Goal: Task Accomplishment & Management: Manage account settings

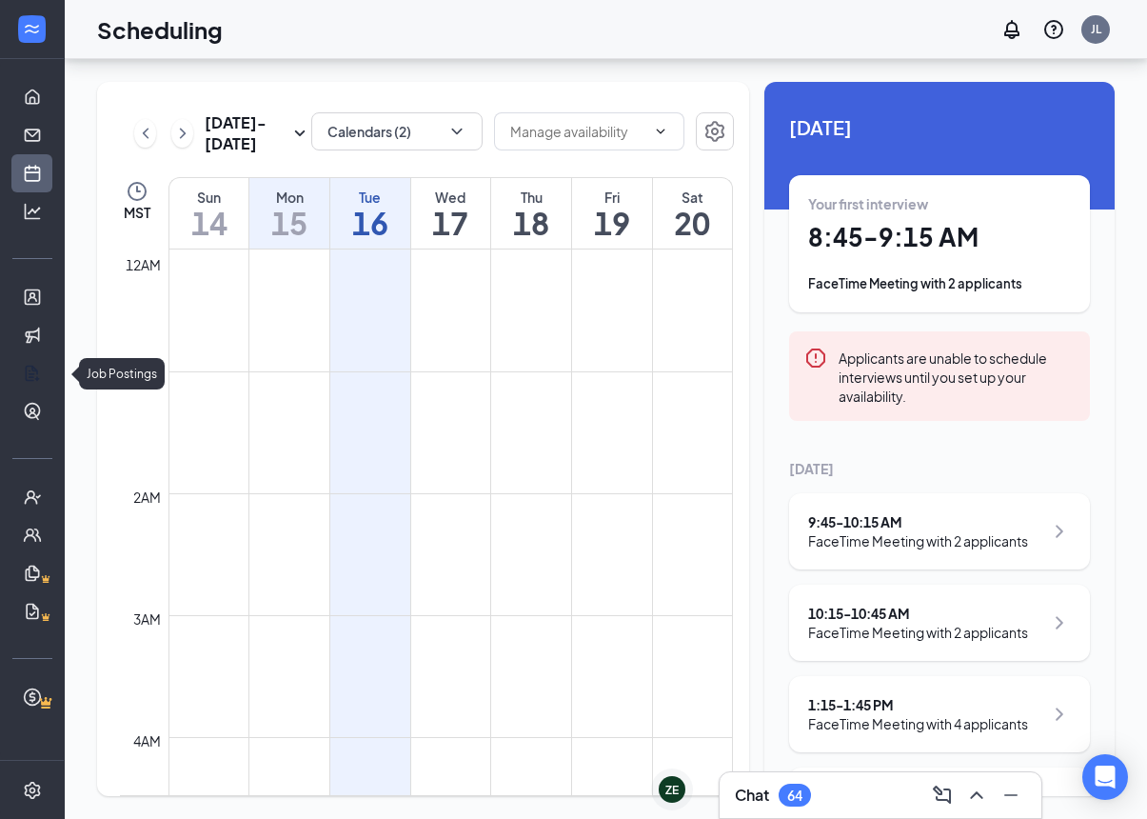
scroll to position [1531, 0]
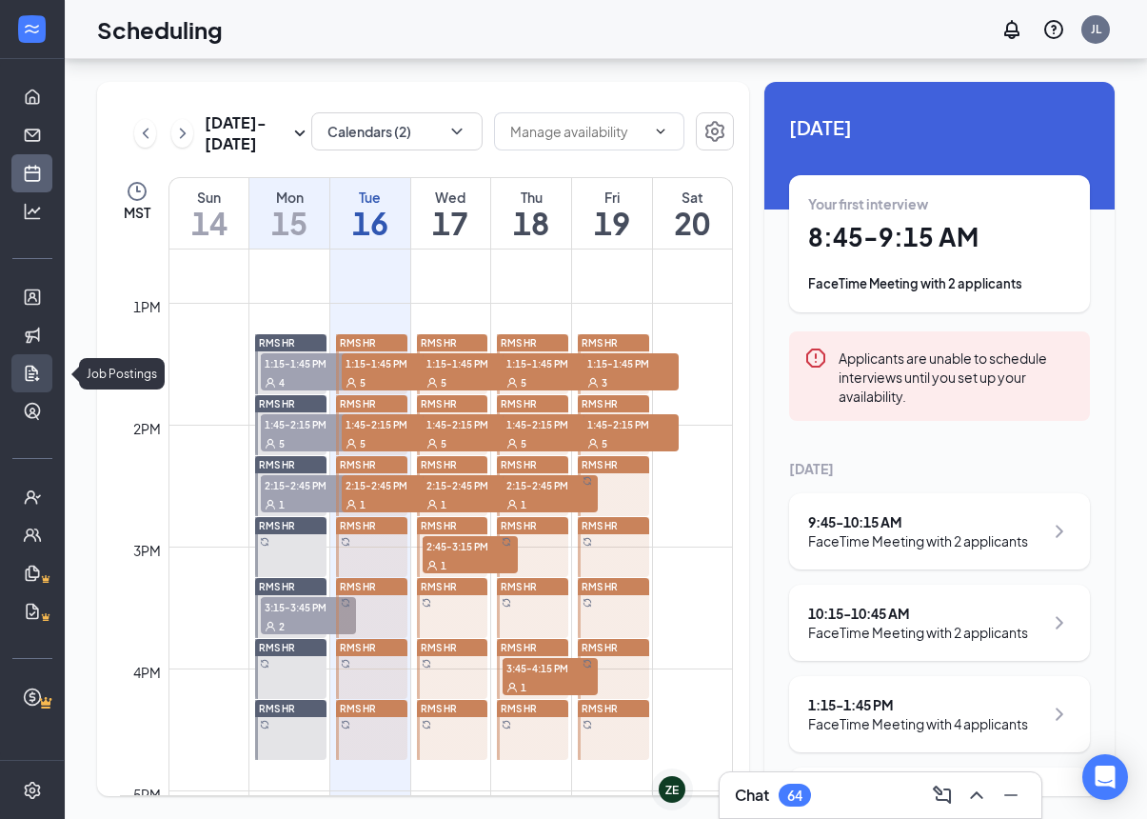
click at [50, 354] on link "Job Postings" at bounding box center [59, 373] width 19 height 38
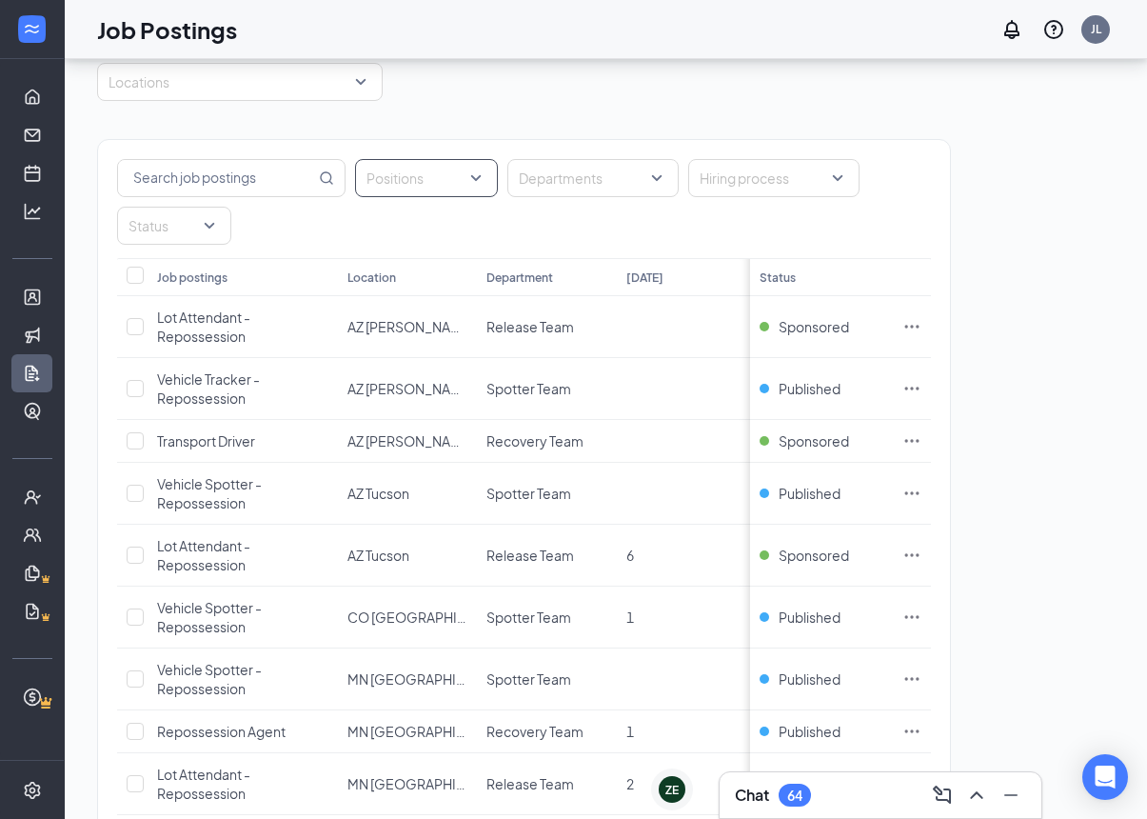
click at [416, 176] on div at bounding box center [417, 178] width 114 height 30
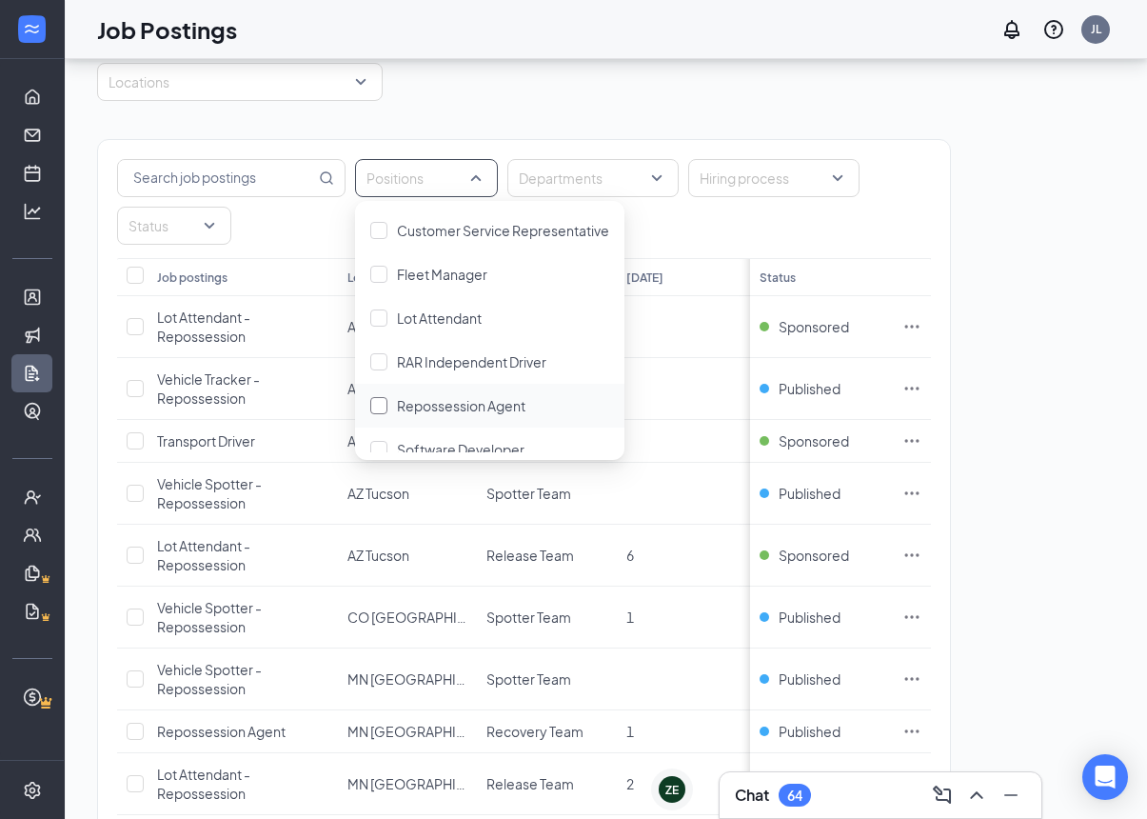
click at [395, 398] on div "Repossession Agent" at bounding box center [489, 405] width 239 height 21
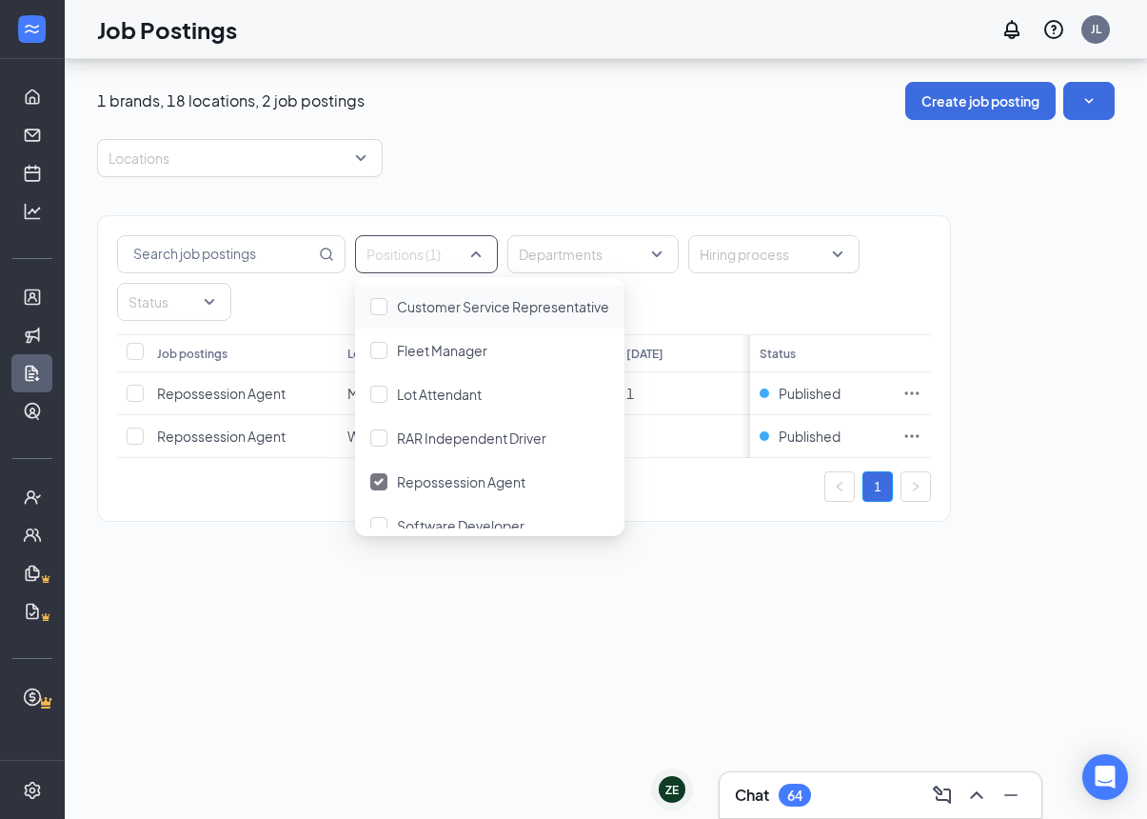
click at [1062, 342] on div "Positions (1) Departments Hiring process Status Job postings Location Departmen…" at bounding box center [606, 359] width 1018 height 364
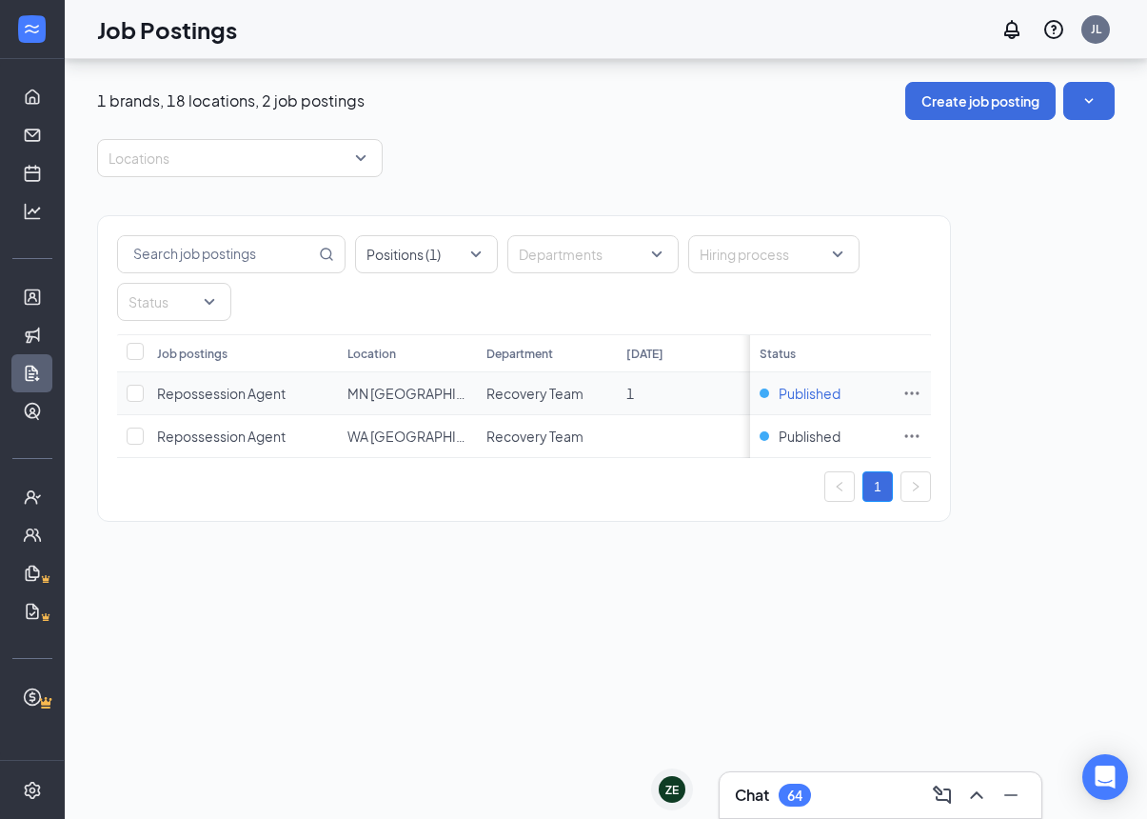
click at [824, 384] on span "Published" at bounding box center [810, 393] width 62 height 19
click at [1025, 265] on div "Positions (1) Departments Hiring process Status Job postings Location Departmen…" at bounding box center [606, 359] width 1018 height 364
click at [919, 384] on icon "Ellipses" at bounding box center [912, 393] width 19 height 19
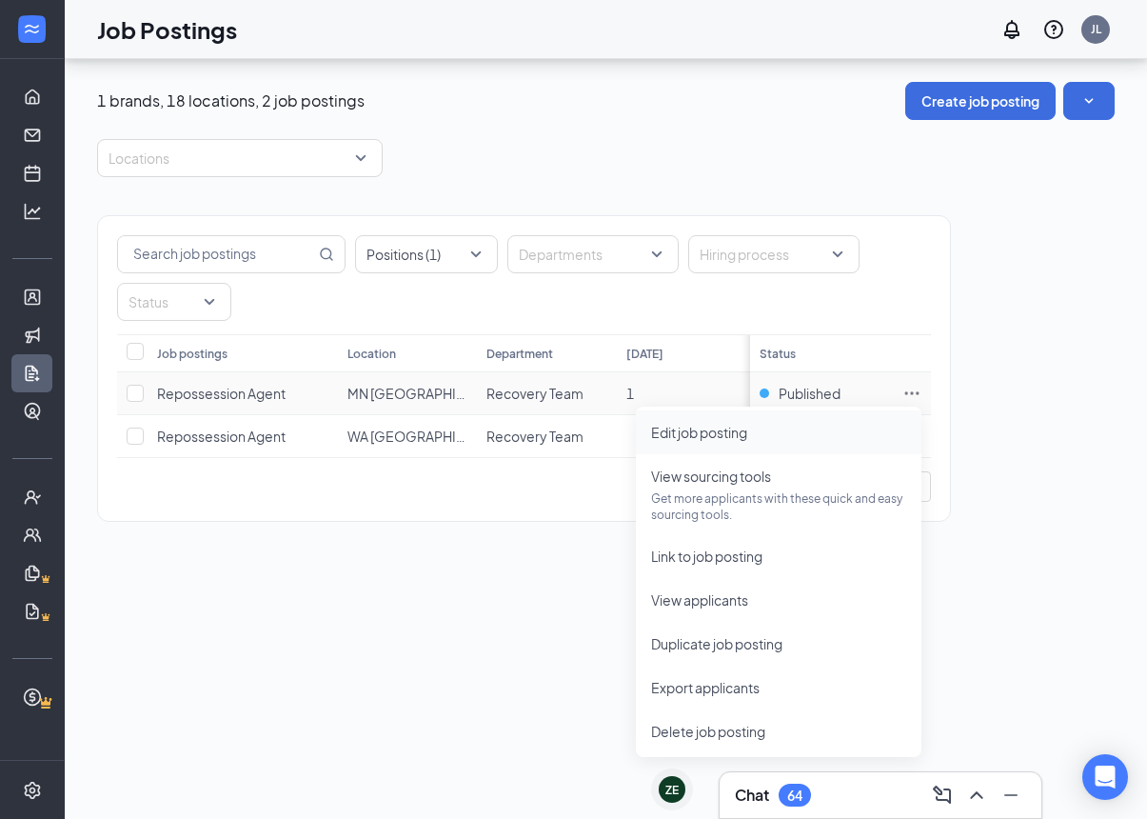
click at [839, 422] on span "Edit job posting" at bounding box center [778, 432] width 255 height 21
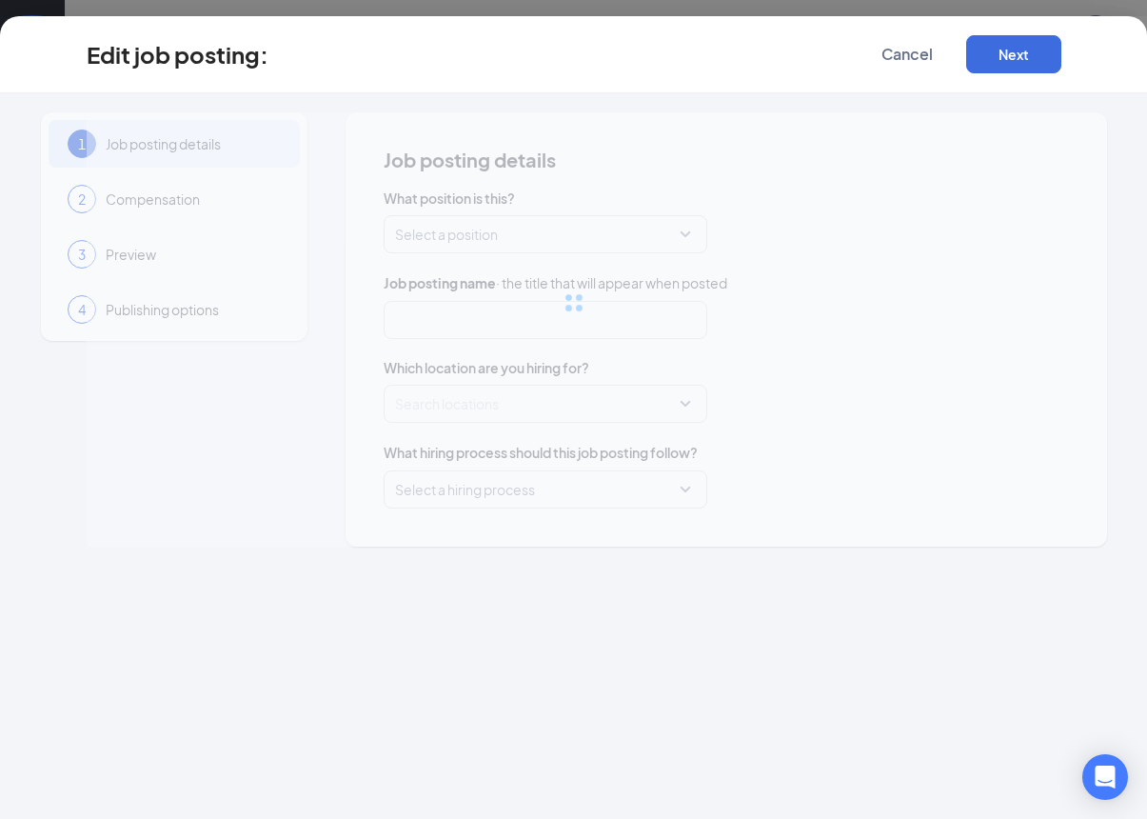
type input "Repossession Agent"
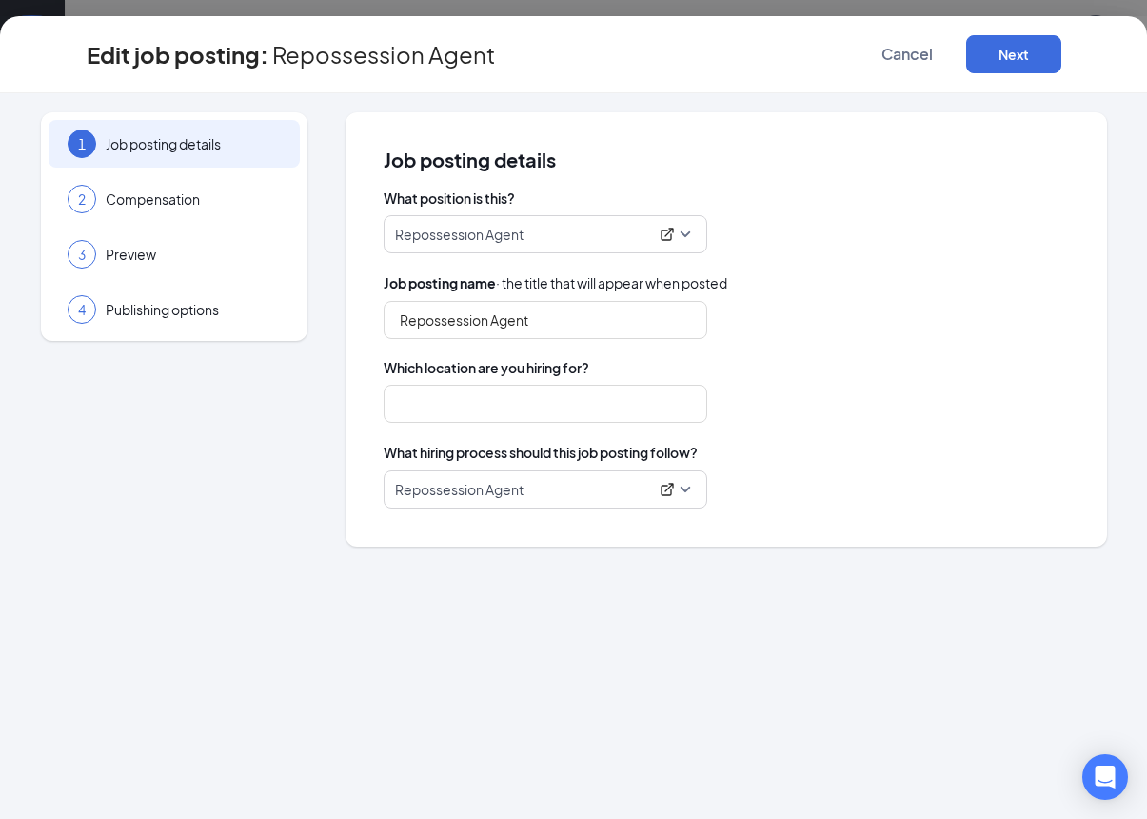
type input "MN [GEOGRAPHIC_DATA]"
click at [916, 48] on span "Cancel" at bounding box center [907, 54] width 51 height 19
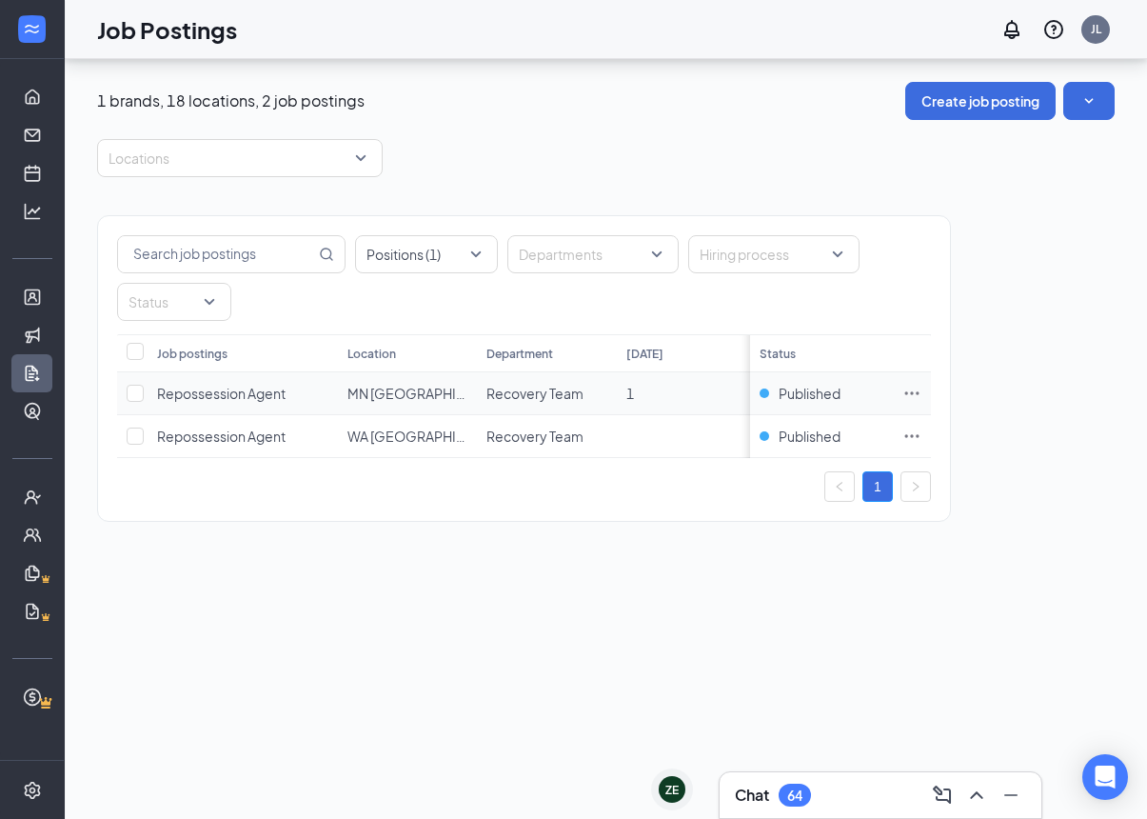
click at [913, 391] on icon "Ellipses" at bounding box center [912, 392] width 14 height 3
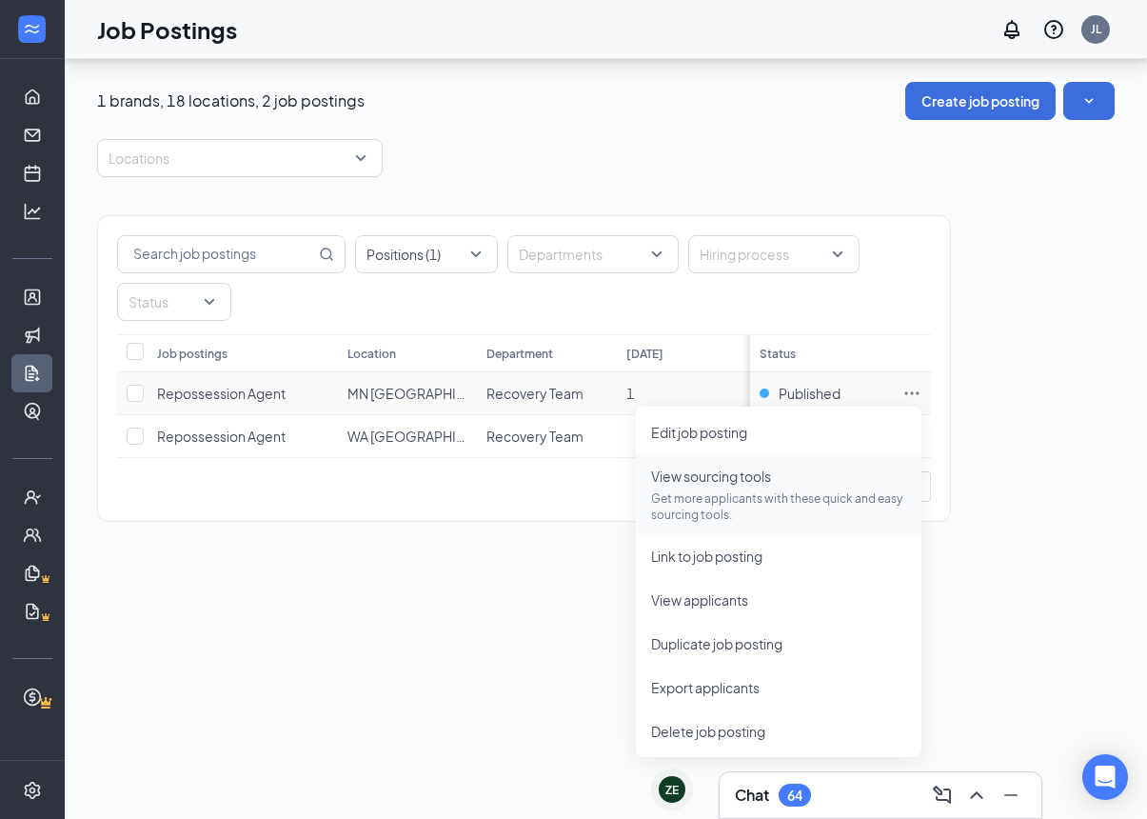
click at [845, 466] on span "View sourcing tools Get more applicants with these quick and easy sourcing tool…" at bounding box center [778, 494] width 255 height 57
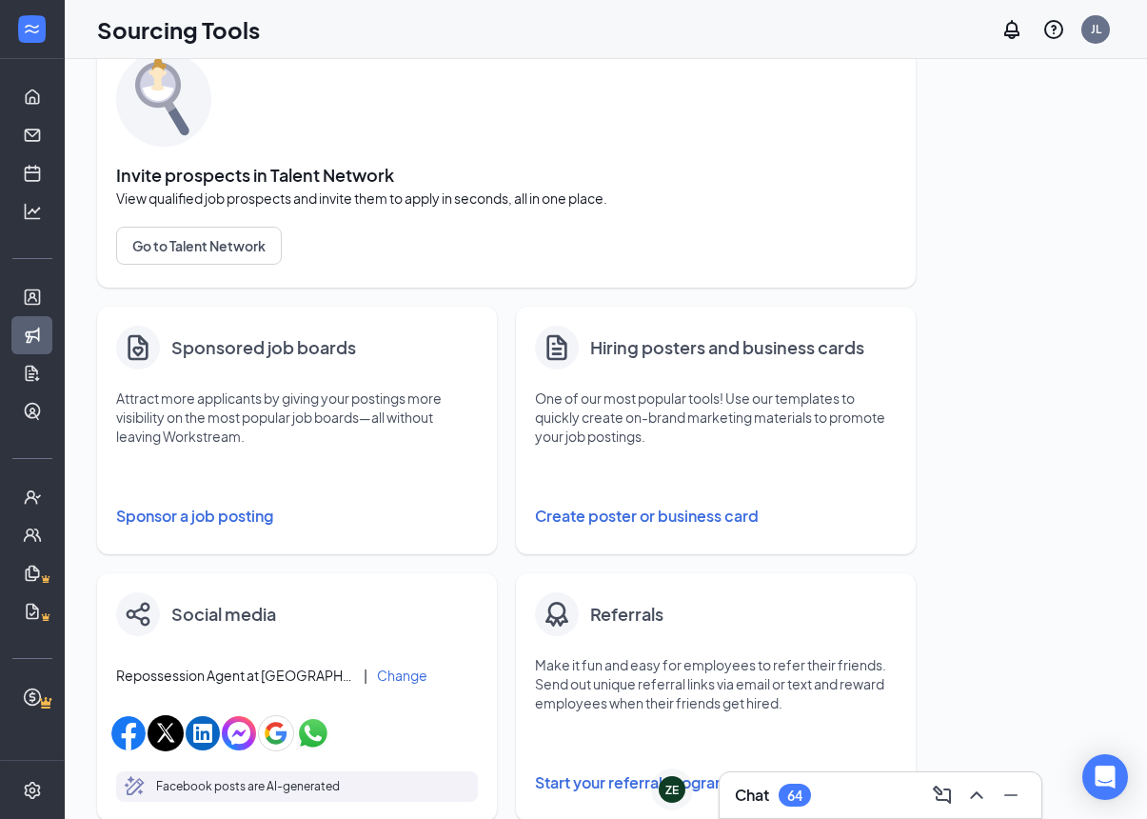
scroll to position [87, 0]
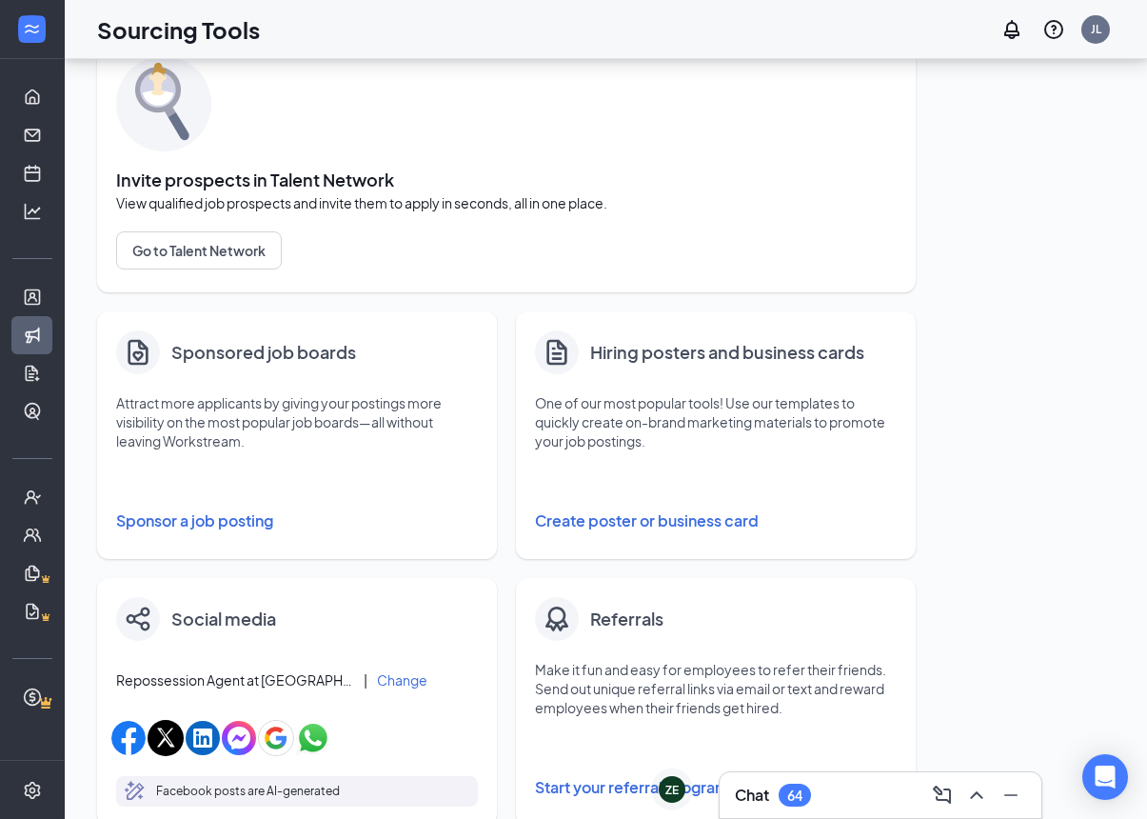
click at [141, 530] on button "Sponsor a job posting" at bounding box center [297, 521] width 362 height 38
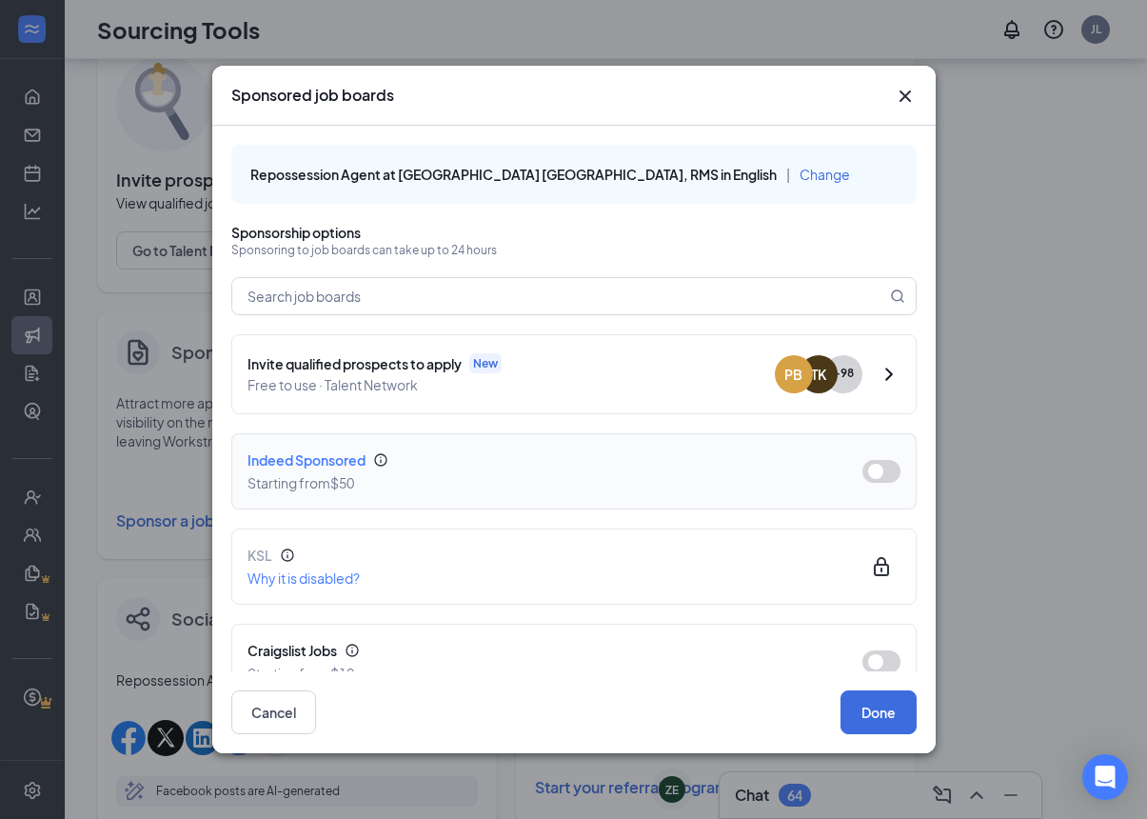
click at [892, 483] on button "button" at bounding box center [882, 471] width 38 height 23
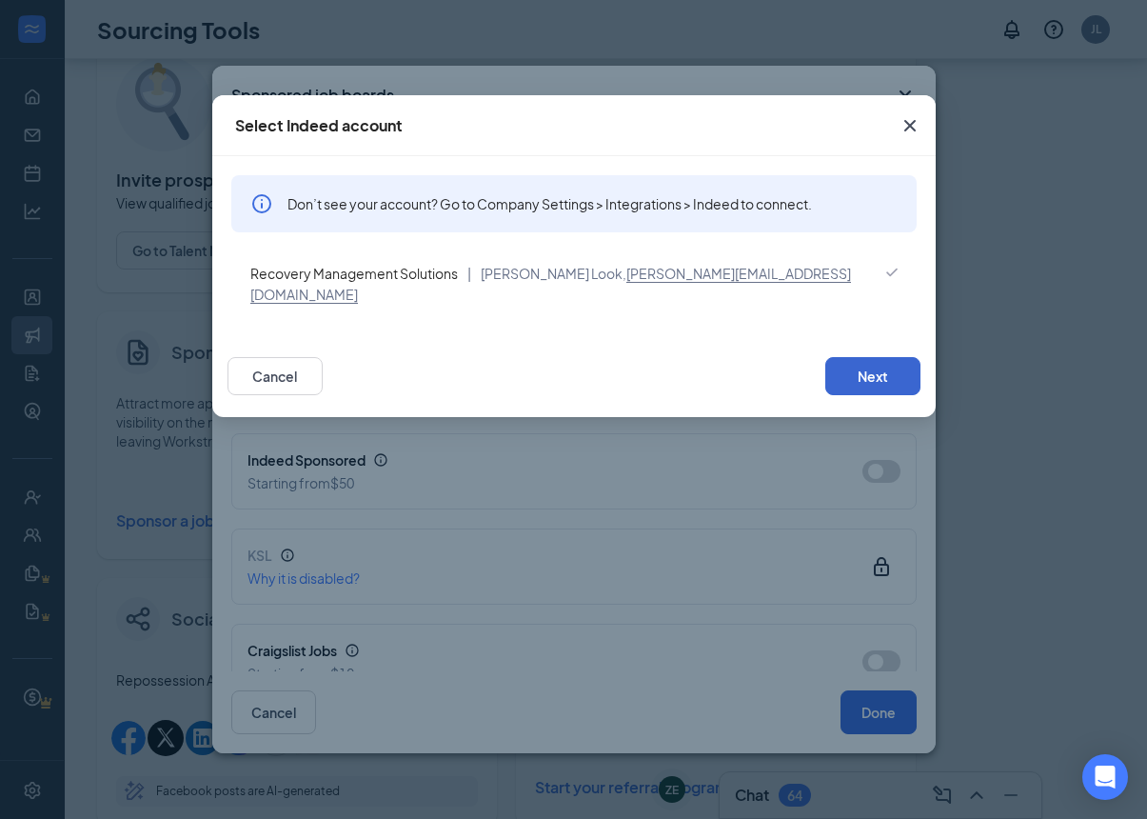
click at [908, 371] on button "Next" at bounding box center [873, 376] width 95 height 38
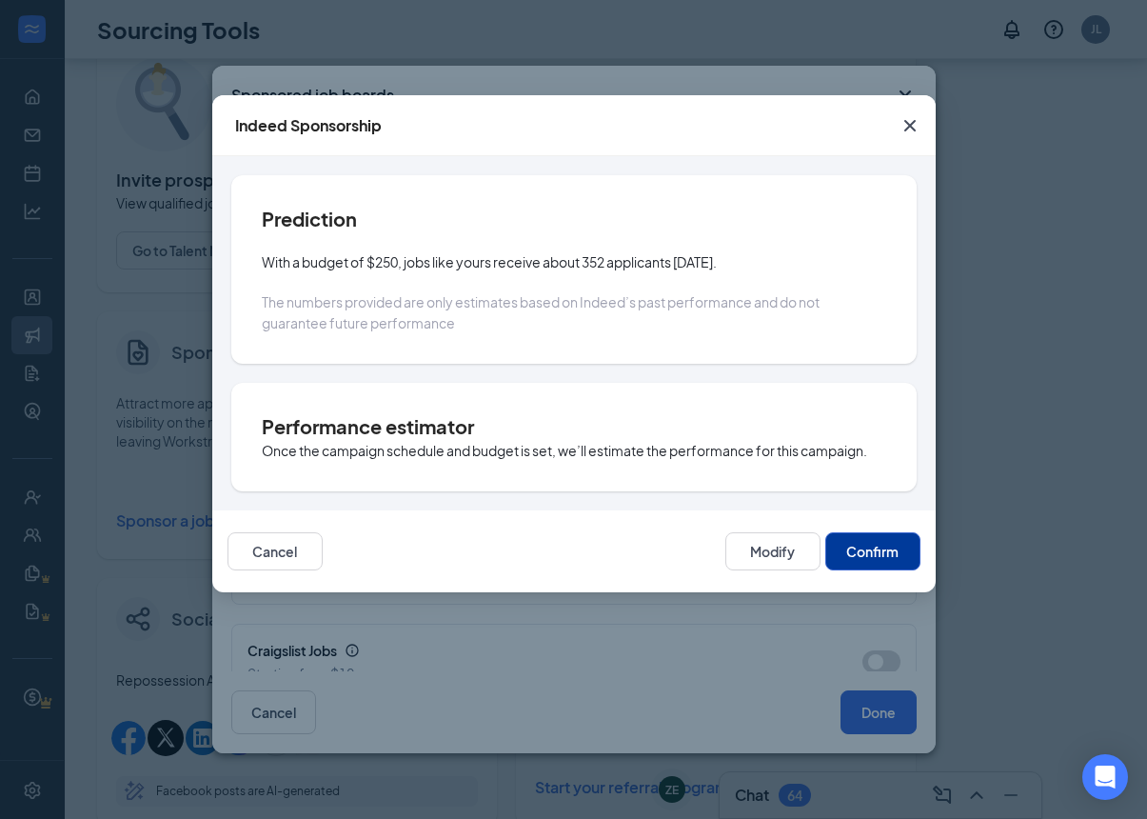
click at [891, 547] on button "Confirm" at bounding box center [873, 551] width 95 height 38
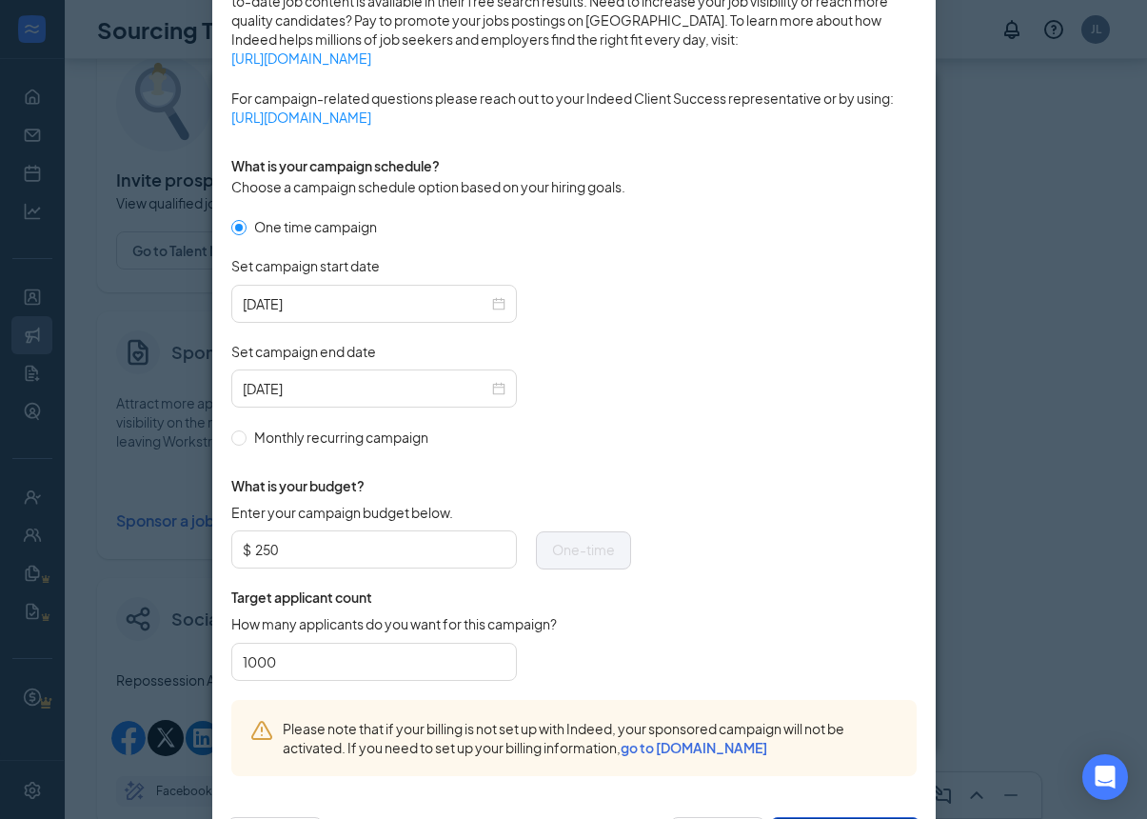
scroll to position [432, 0]
click at [507, 374] on div "[DATE]" at bounding box center [374, 389] width 286 height 38
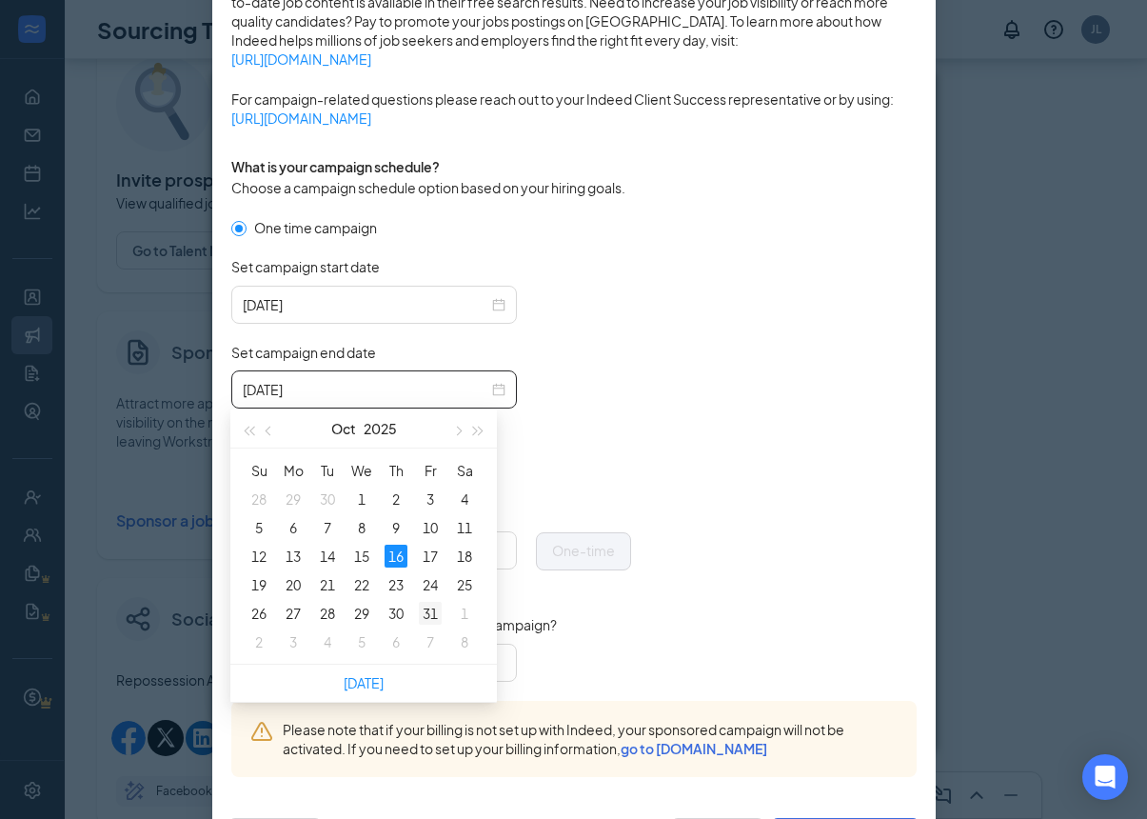
type input "[DATE]"
click at [429, 609] on div "31" at bounding box center [430, 613] width 23 height 23
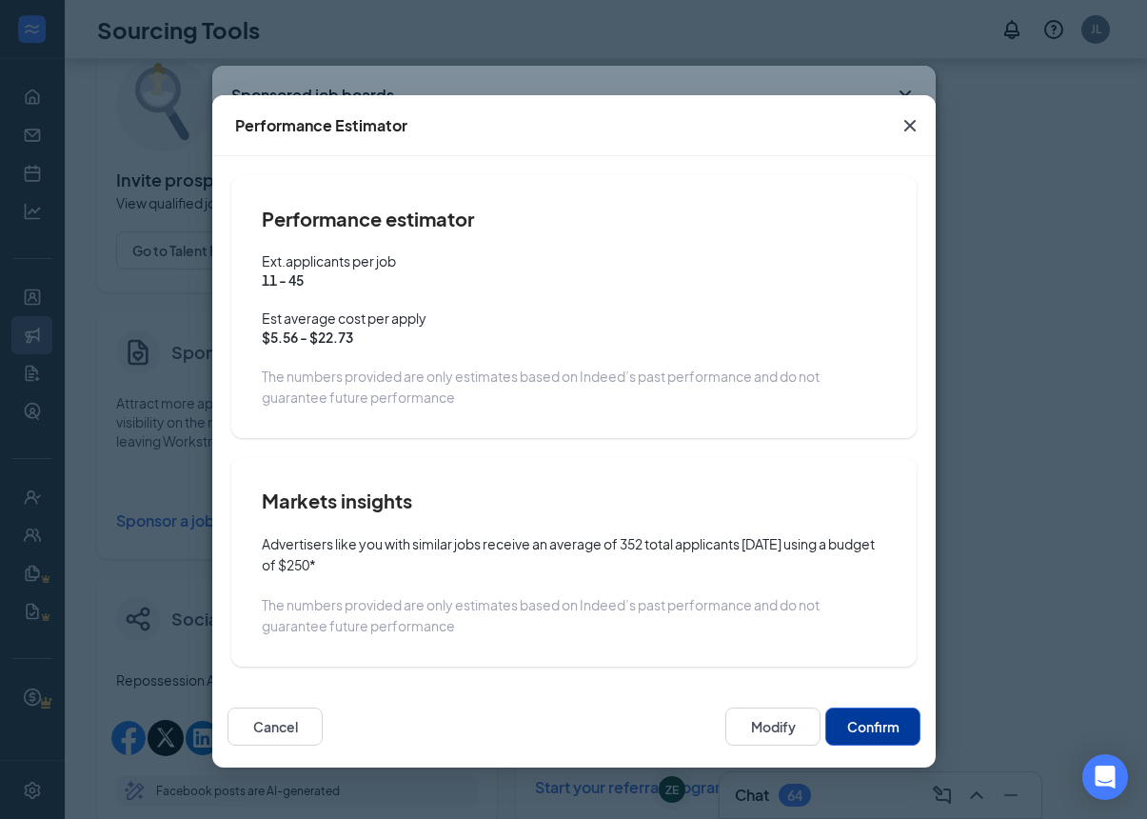
scroll to position [0, 0]
click at [880, 729] on button "Confirm" at bounding box center [873, 726] width 95 height 38
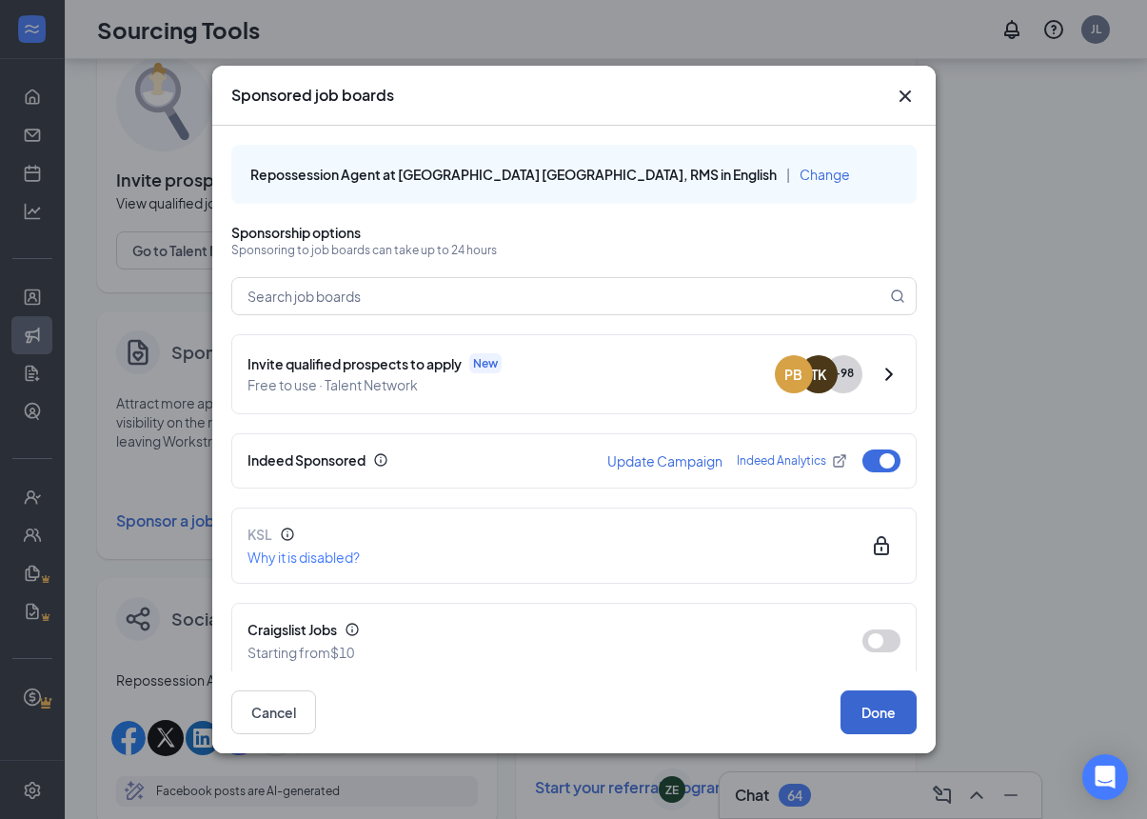
click at [897, 734] on button "Done" at bounding box center [879, 712] width 76 height 44
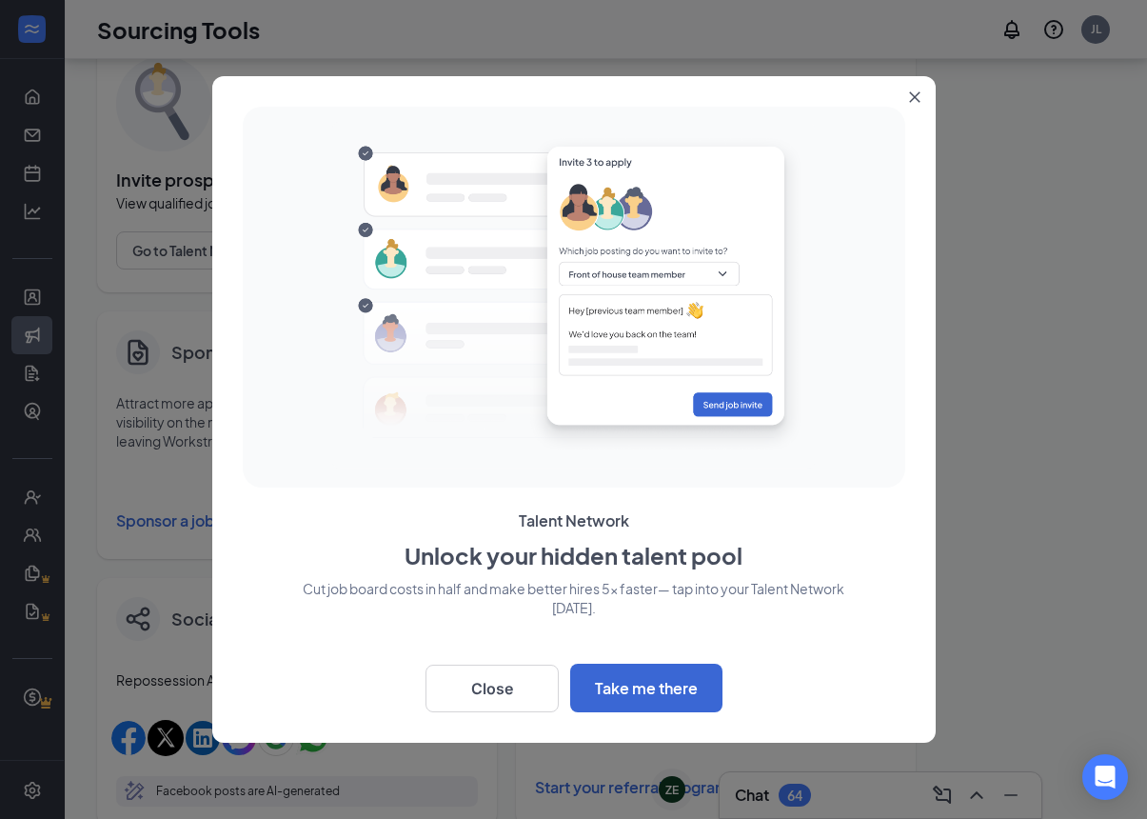
click at [22, 337] on div at bounding box center [573, 409] width 1147 height 819
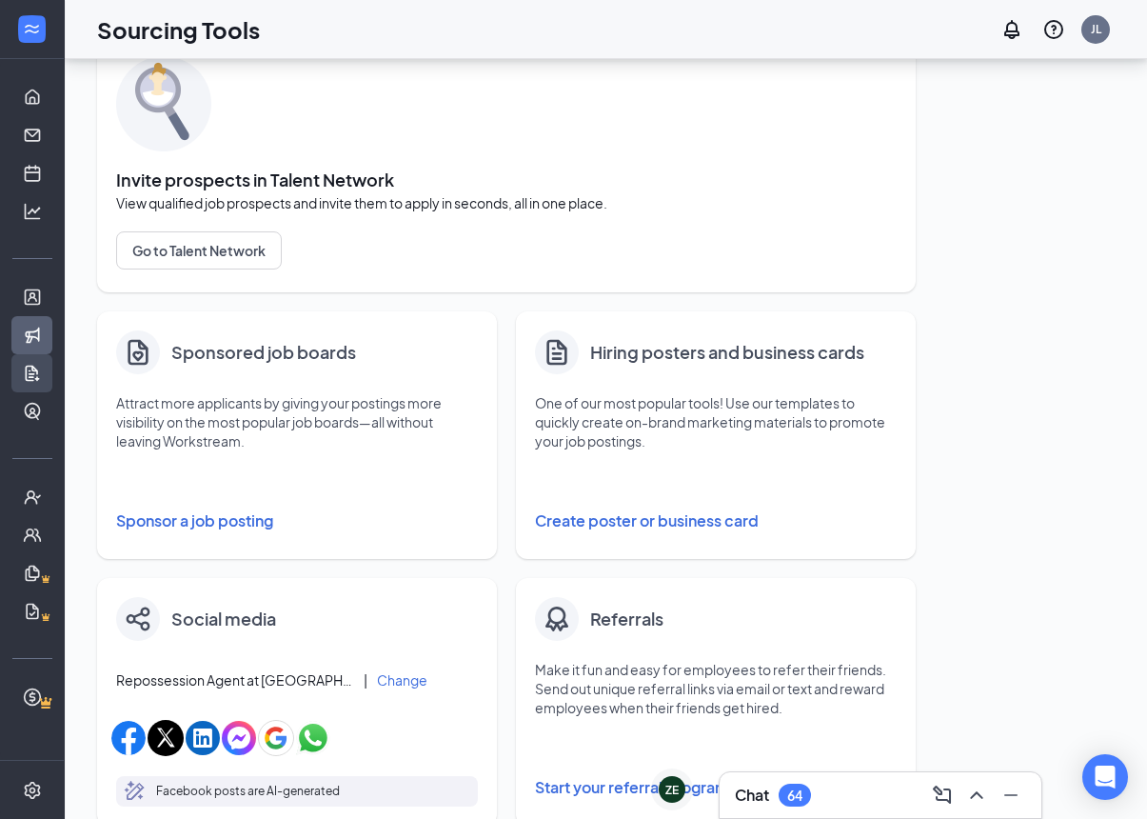
click at [50, 375] on link "Job Postings" at bounding box center [59, 373] width 19 height 38
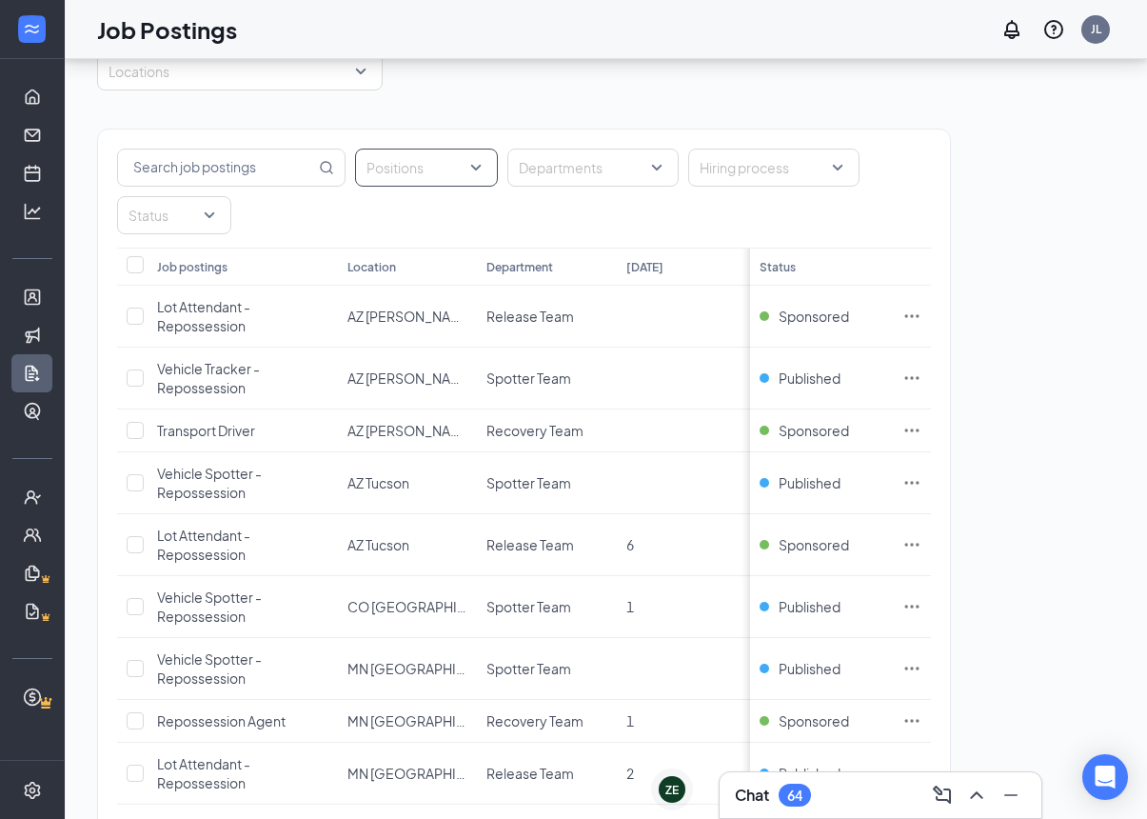
click at [483, 176] on div "Positions" at bounding box center [426, 168] width 143 height 38
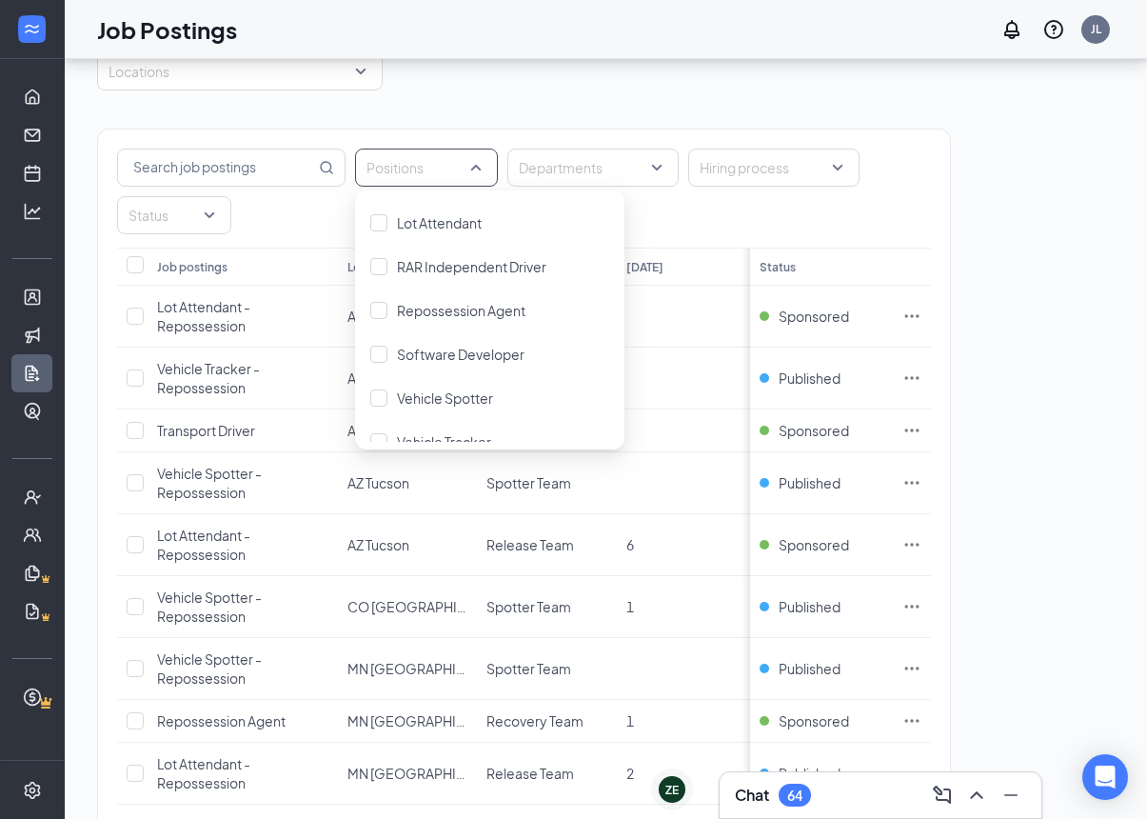
scroll to position [88, 0]
click at [538, 317] on div "Repossession Agent" at bounding box center [489, 307] width 239 height 21
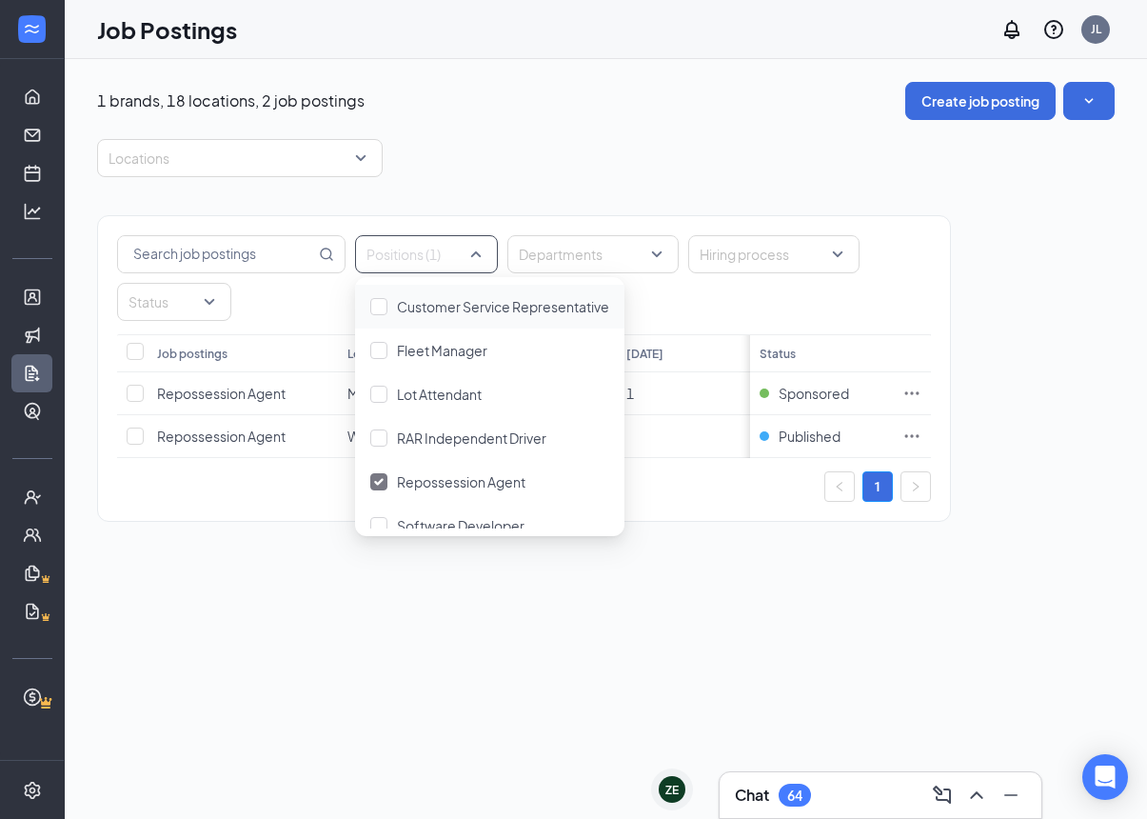
click at [1050, 430] on div "Positions (1) Departments Hiring process Status Job postings Location Departmen…" at bounding box center [606, 359] width 1018 height 364
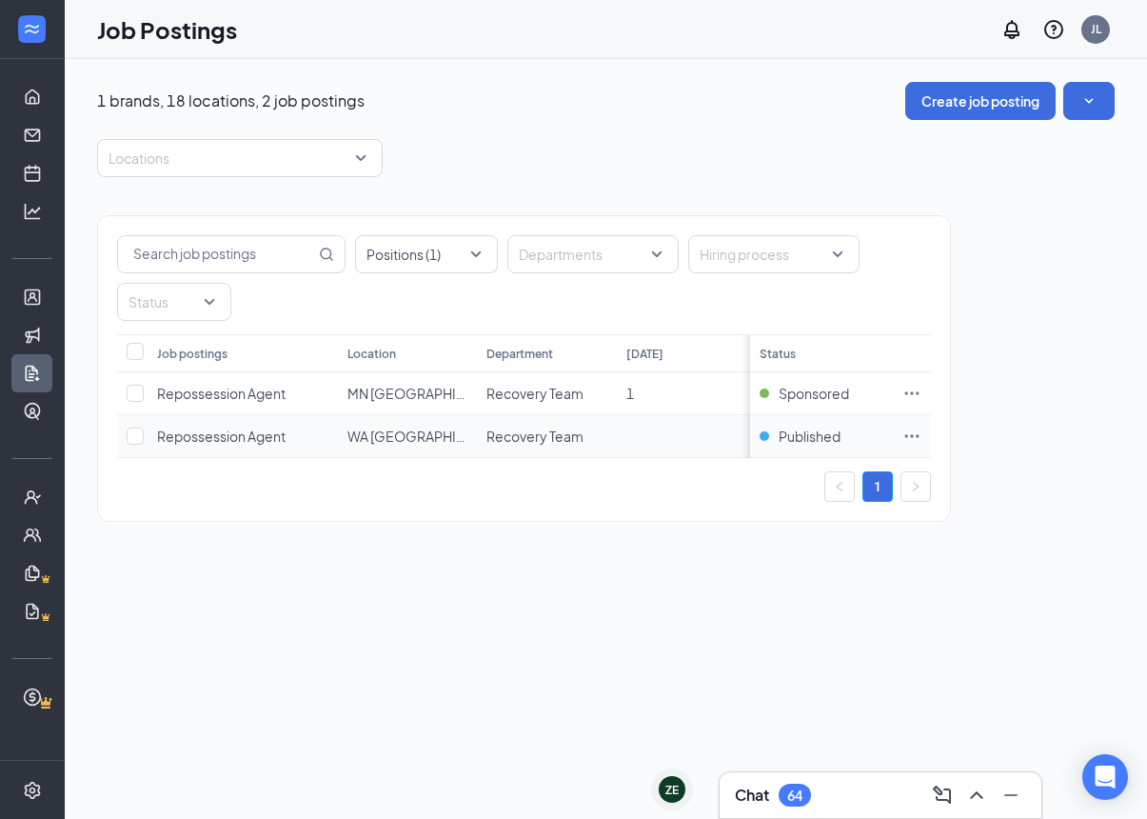
click at [912, 431] on icon "Ellipses" at bounding box center [912, 436] width 19 height 19
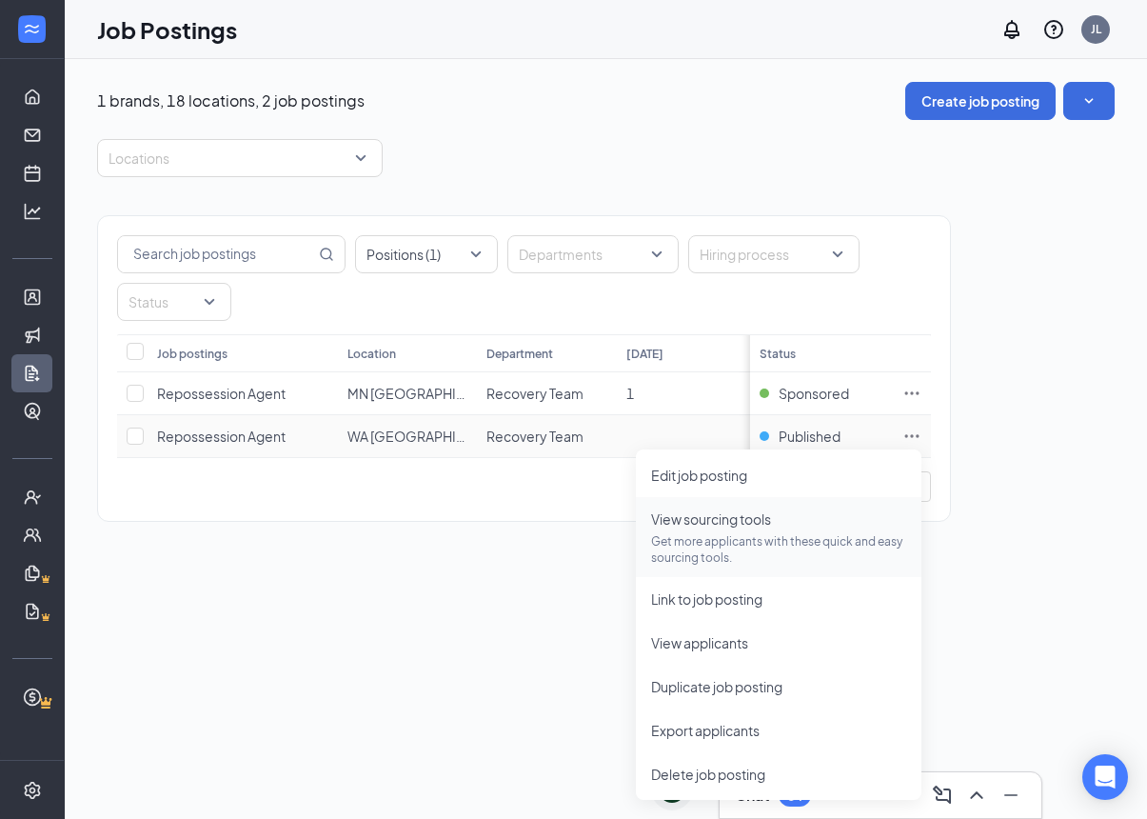
click at [808, 533] on p "Get more applicants with these quick and easy sourcing tools." at bounding box center [778, 549] width 255 height 32
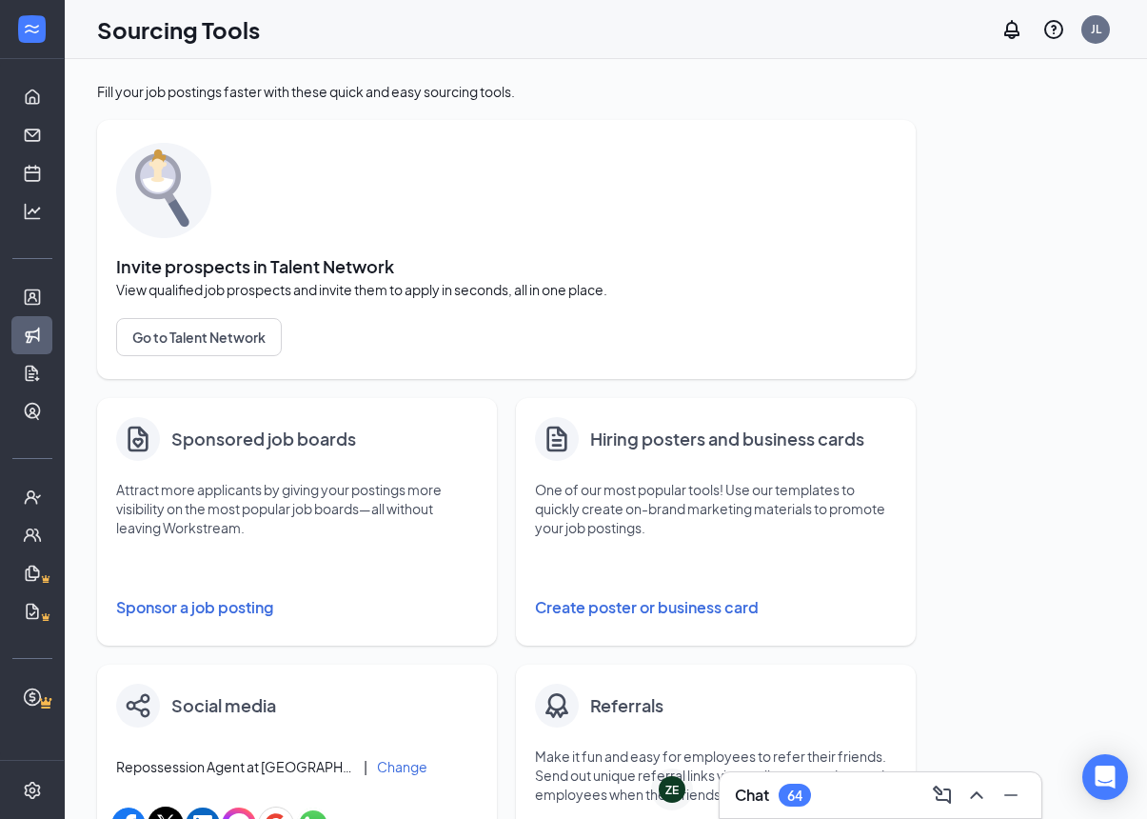
click at [181, 605] on button "Sponsor a job posting" at bounding box center [297, 607] width 362 height 38
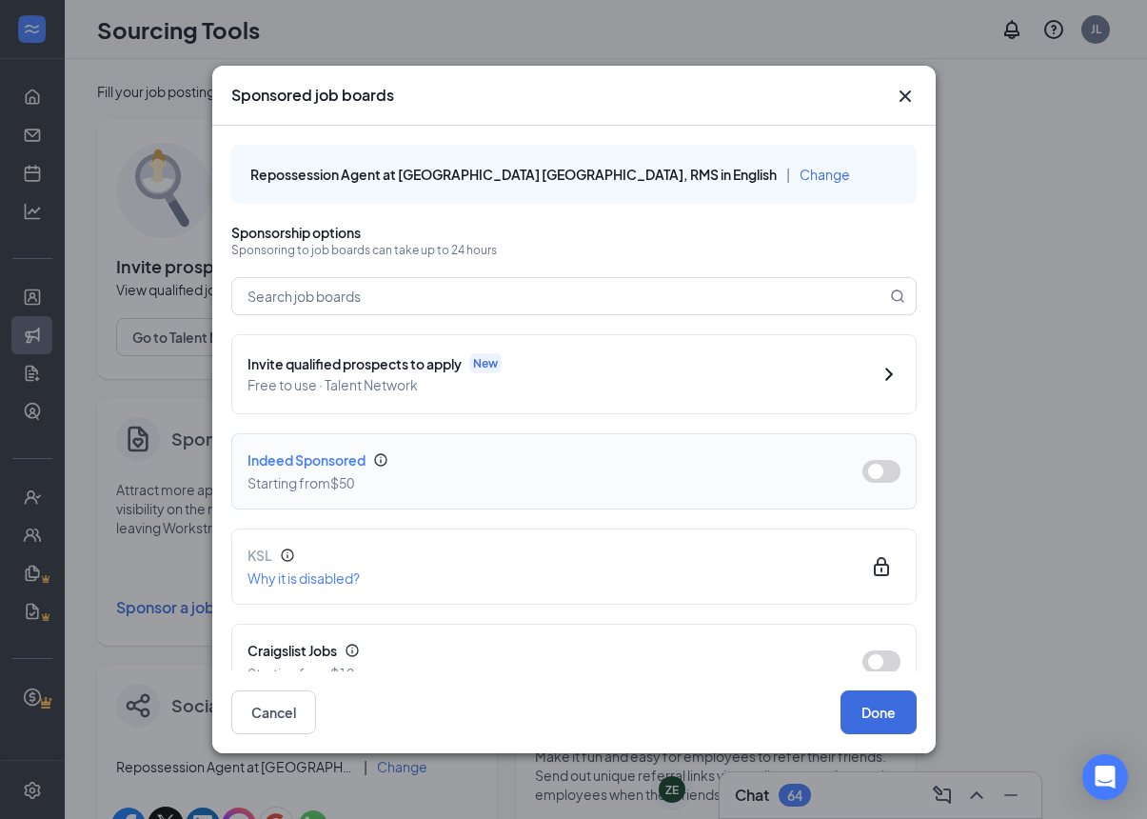
click at [891, 449] on div "Indeed Sponsored Starting from $50" at bounding box center [574, 471] width 653 height 44
click at [885, 465] on button "button" at bounding box center [882, 471] width 38 height 23
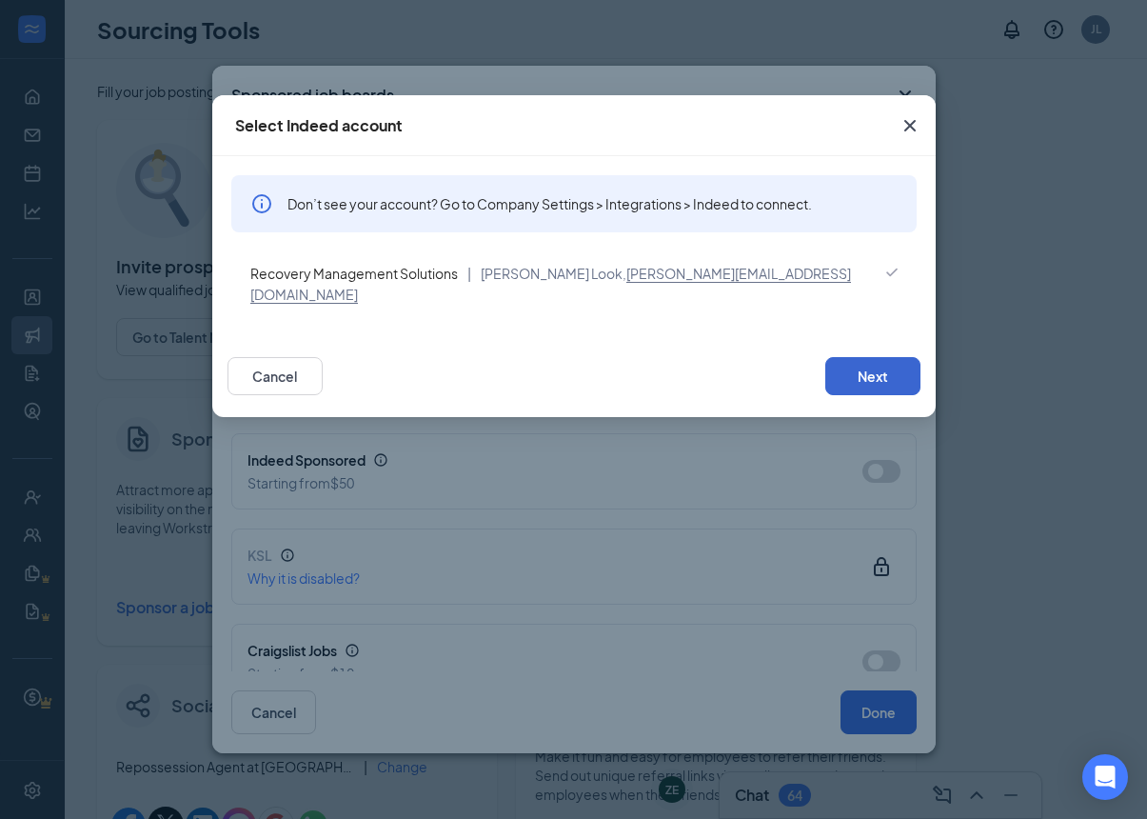
click at [895, 365] on button "Next" at bounding box center [873, 376] width 95 height 38
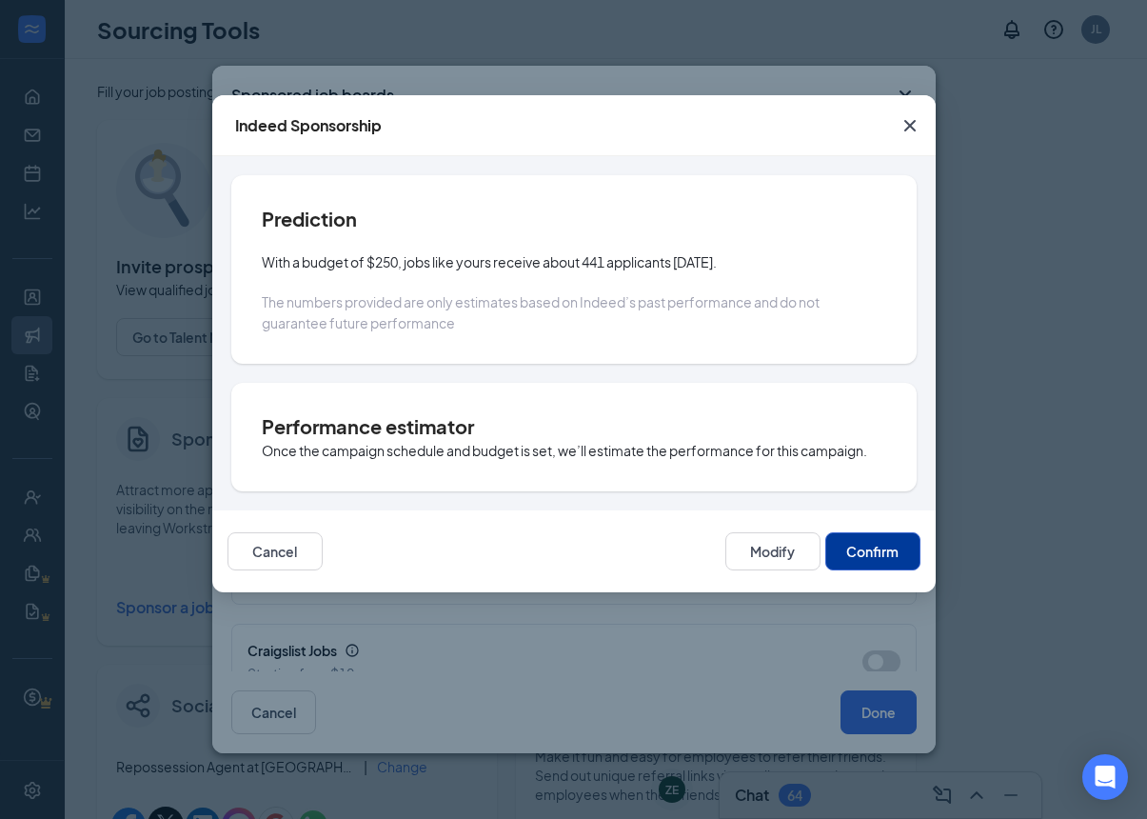
click at [878, 549] on button "Confirm" at bounding box center [873, 551] width 95 height 38
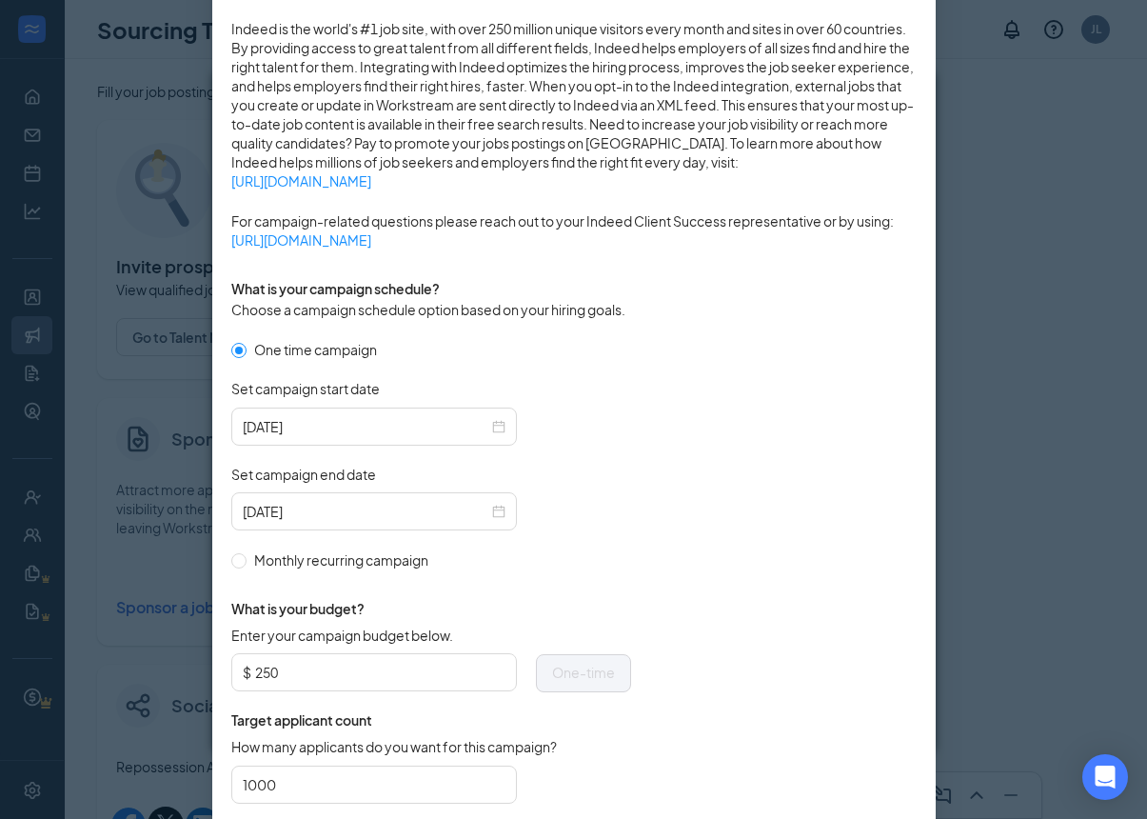
scroll to position [313, 0]
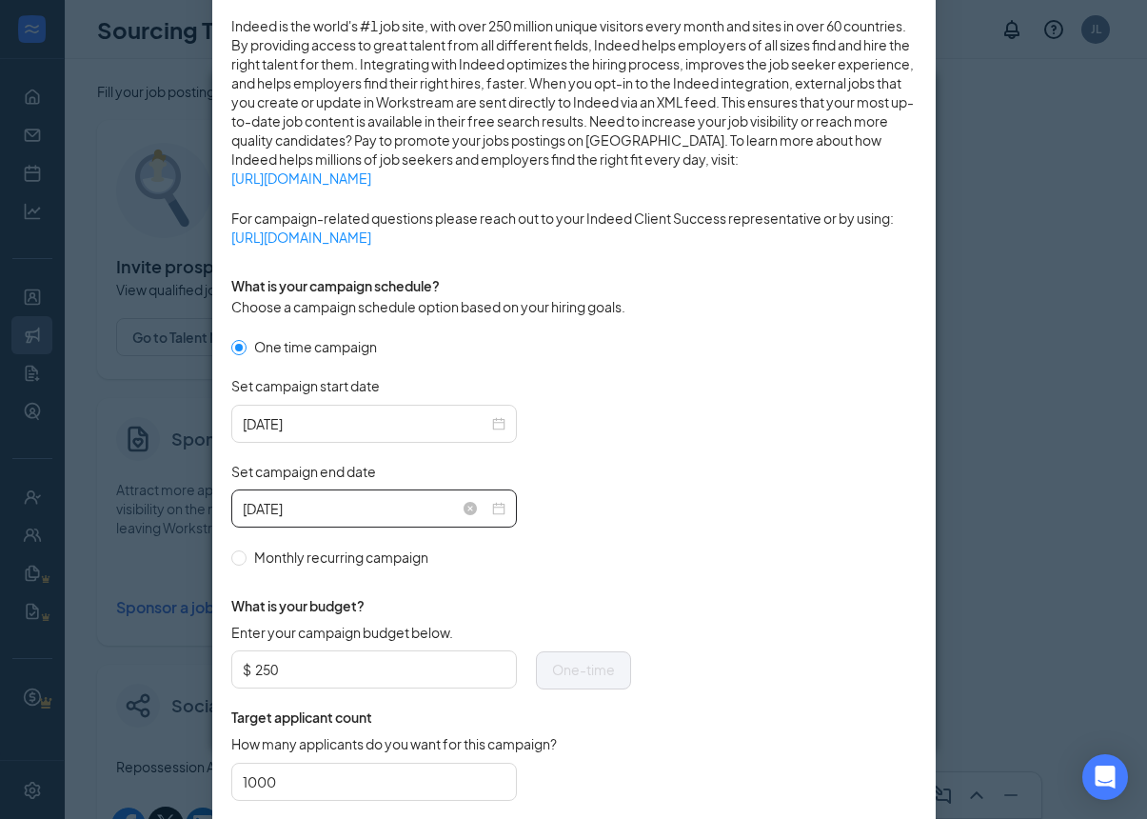
click at [505, 504] on div "[DATE]" at bounding box center [374, 508] width 263 height 21
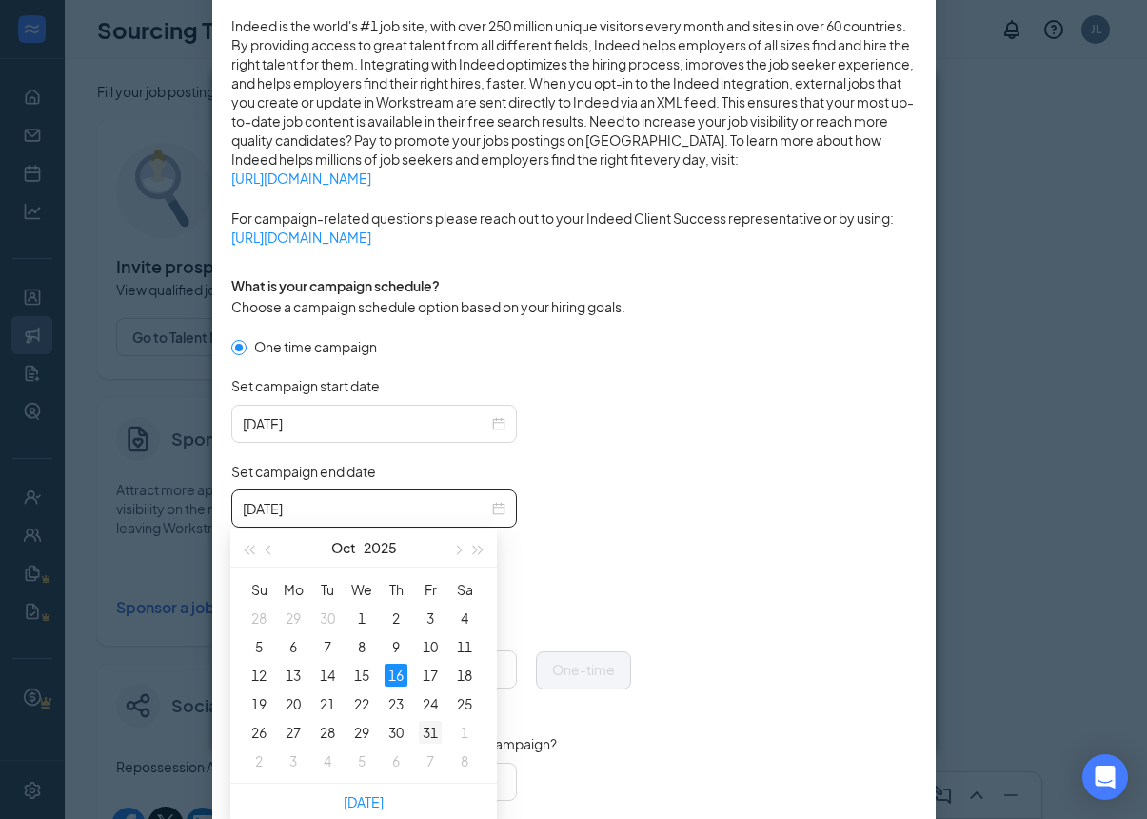
type input "[DATE]"
click at [435, 727] on div "31" at bounding box center [430, 732] width 23 height 23
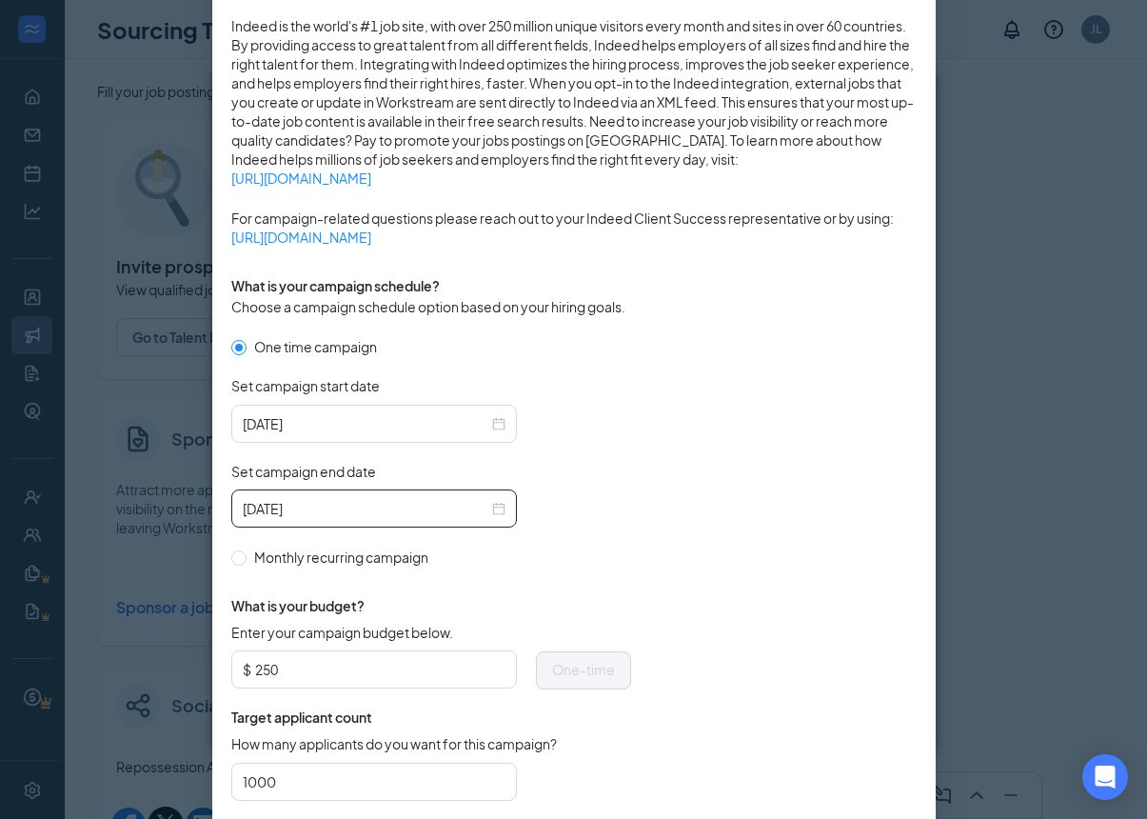
click at [702, 527] on form "One time campaign Set campaign start date [DATE] Set campaign end date [DATE] M…" at bounding box center [574, 578] width 686 height 484
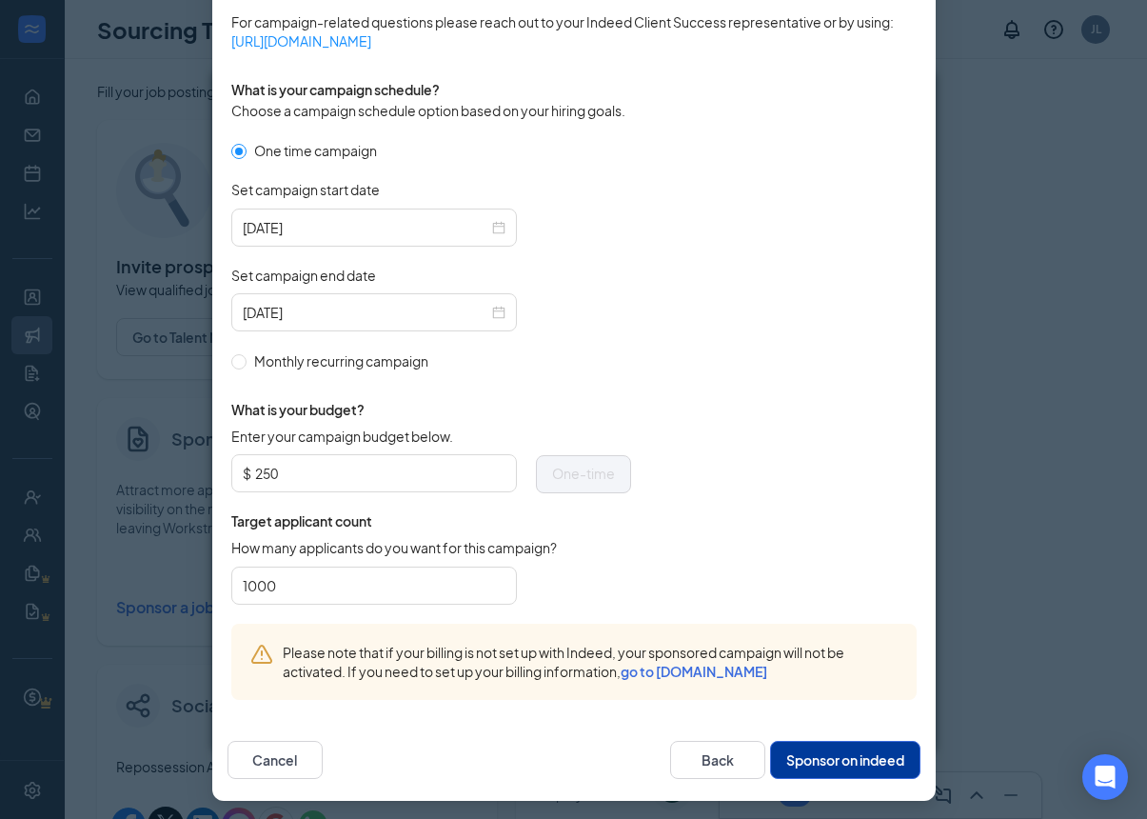
scroll to position [508, 0]
click at [877, 755] on button "Sponsor on indeed" at bounding box center [845, 761] width 150 height 38
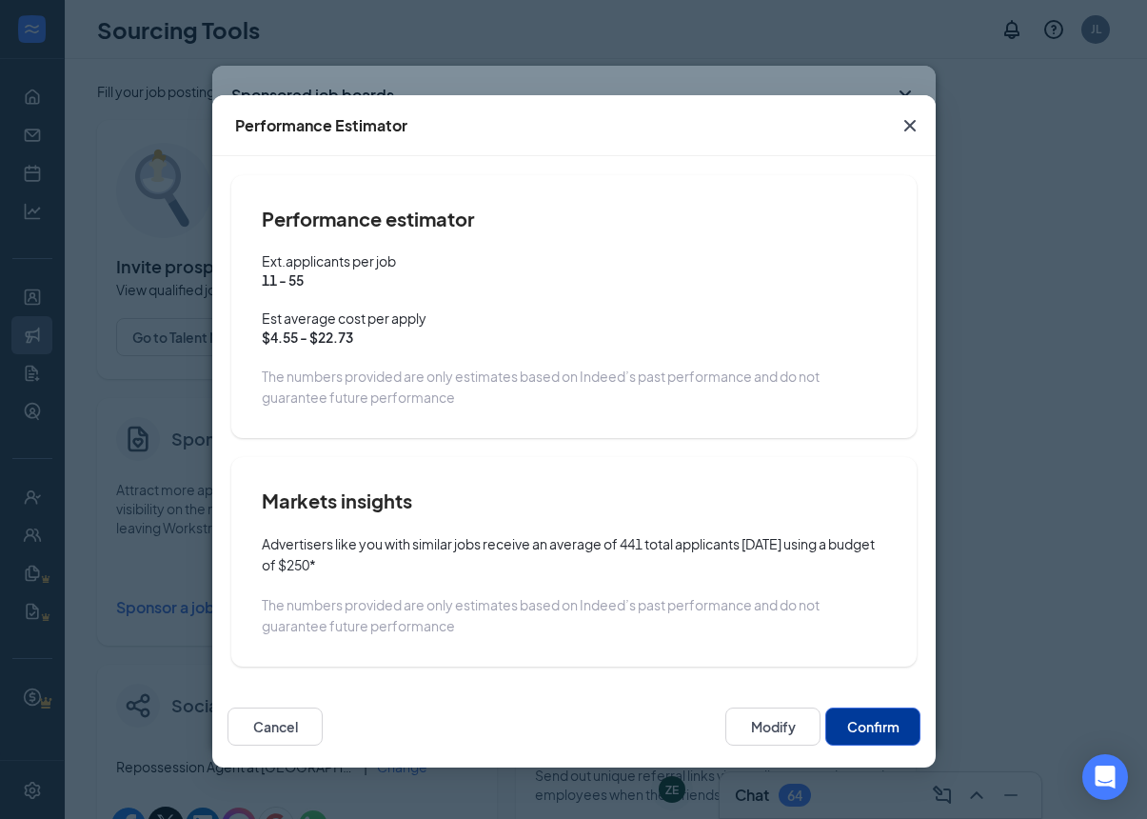
scroll to position [0, 0]
click at [906, 726] on button "Confirm" at bounding box center [873, 726] width 95 height 38
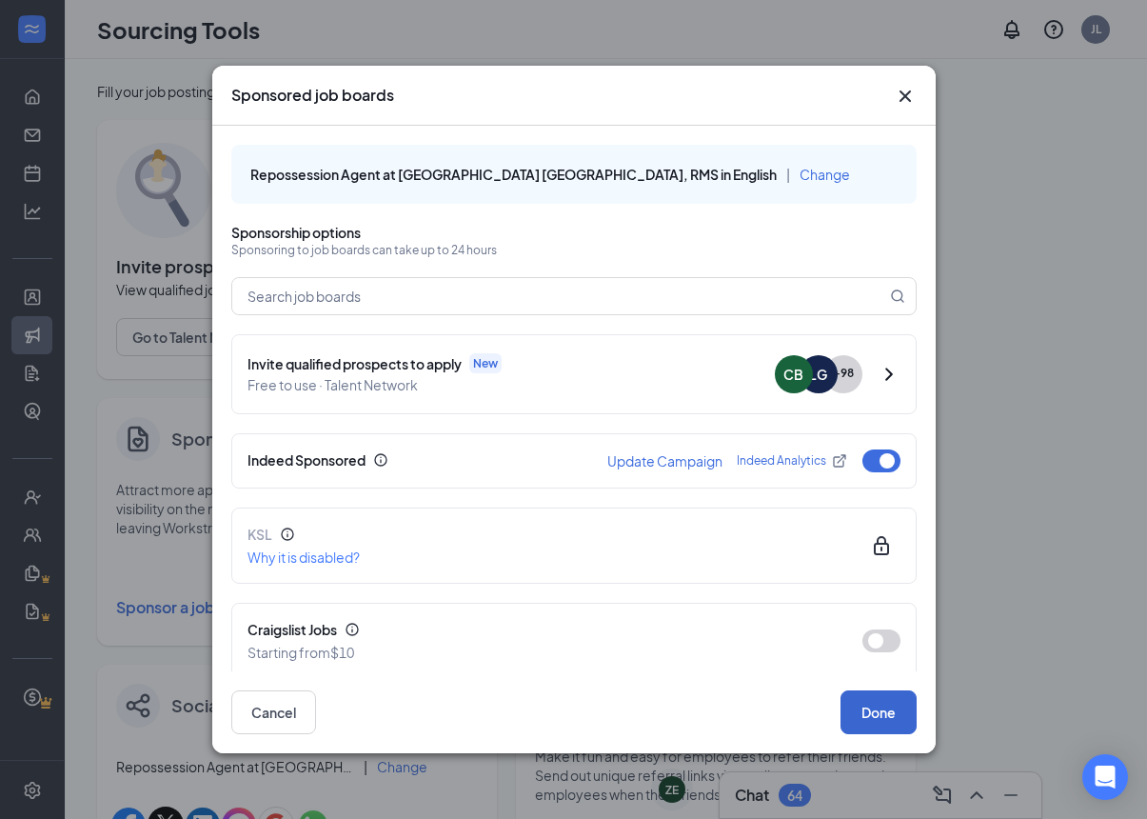
click at [890, 724] on button "Done" at bounding box center [879, 712] width 76 height 44
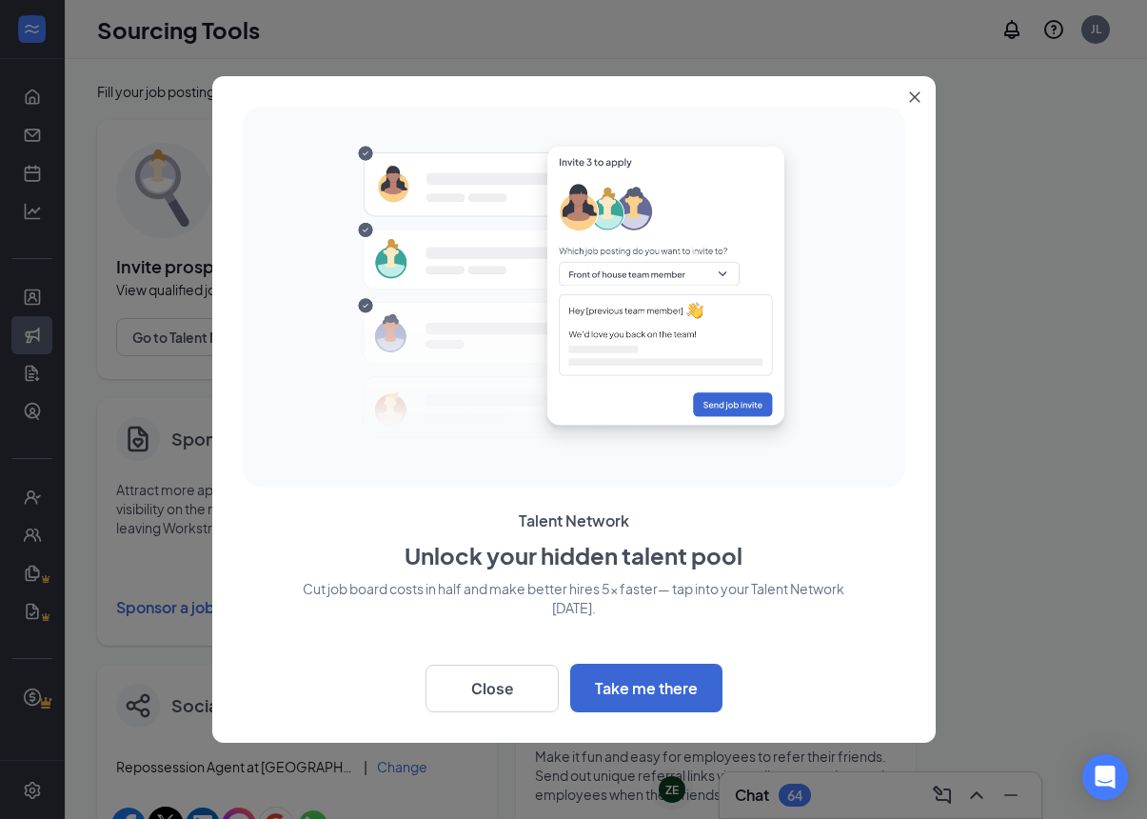
click at [924, 90] on button "Close" at bounding box center [919, 93] width 34 height 34
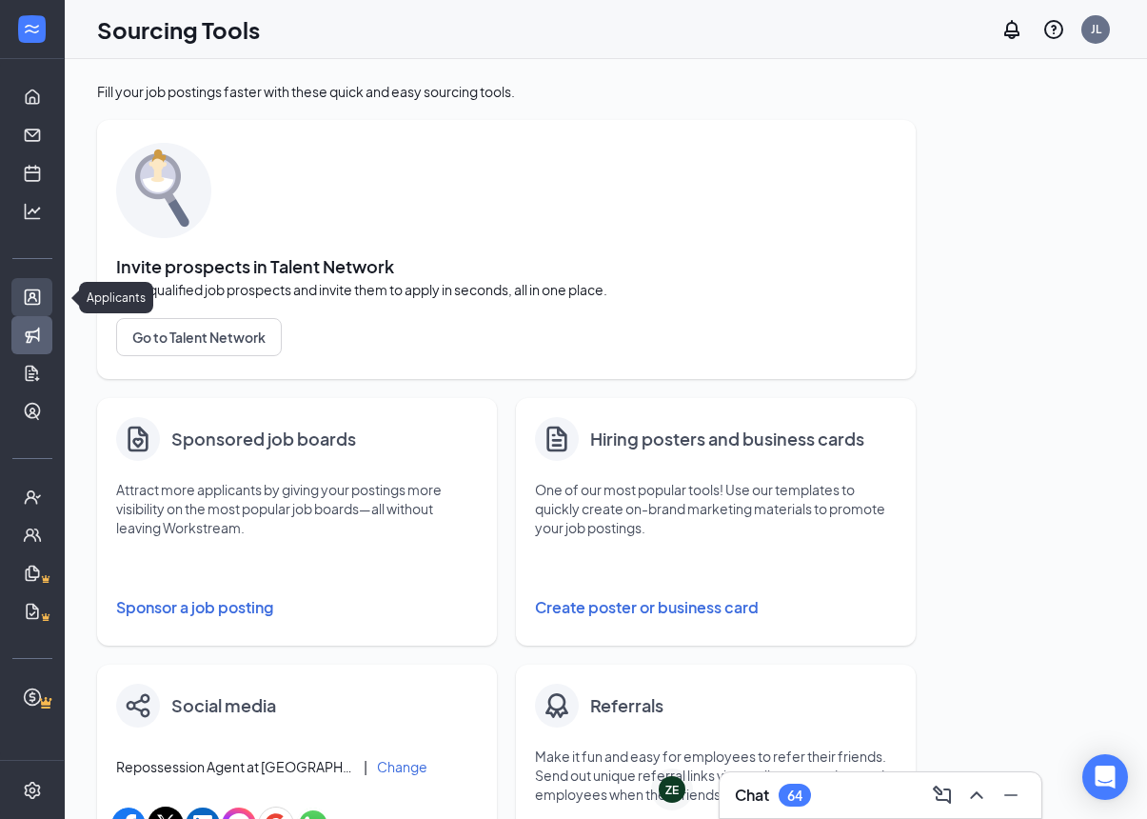
click at [50, 287] on link "Applicants" at bounding box center [59, 297] width 19 height 38
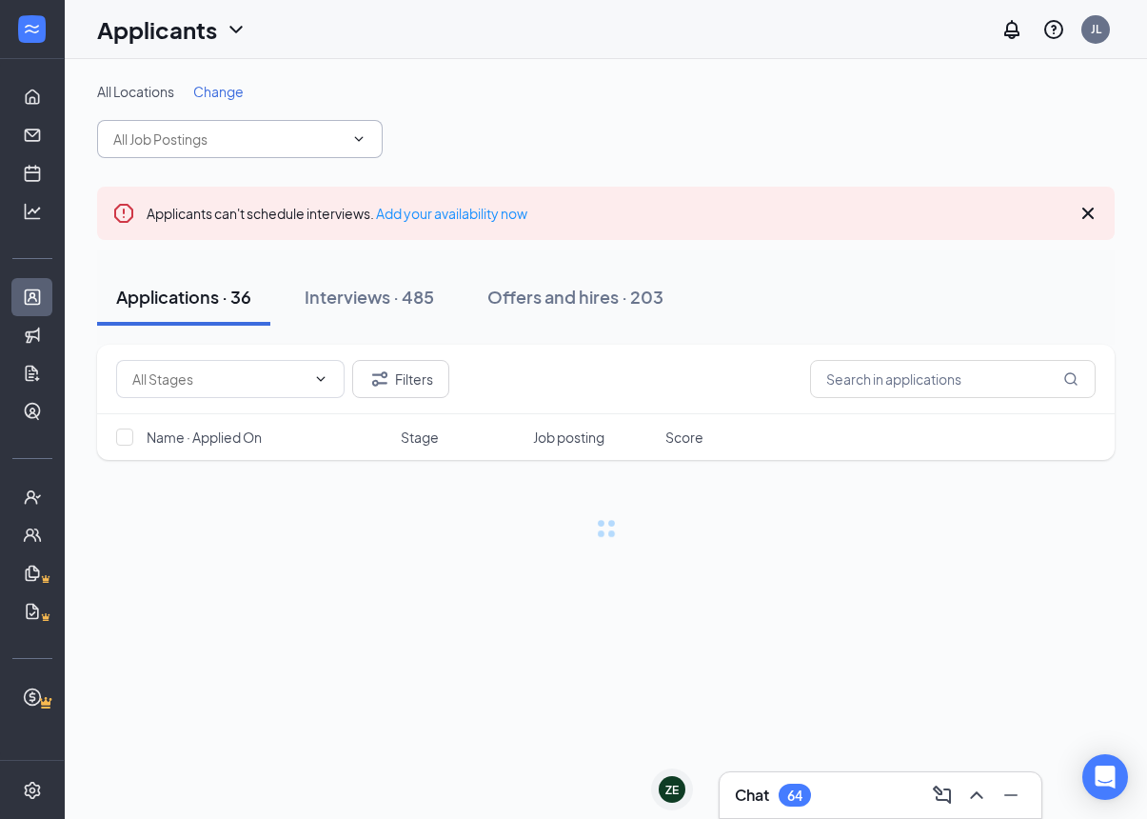
click at [169, 136] on input "text" at bounding box center [228, 139] width 230 height 21
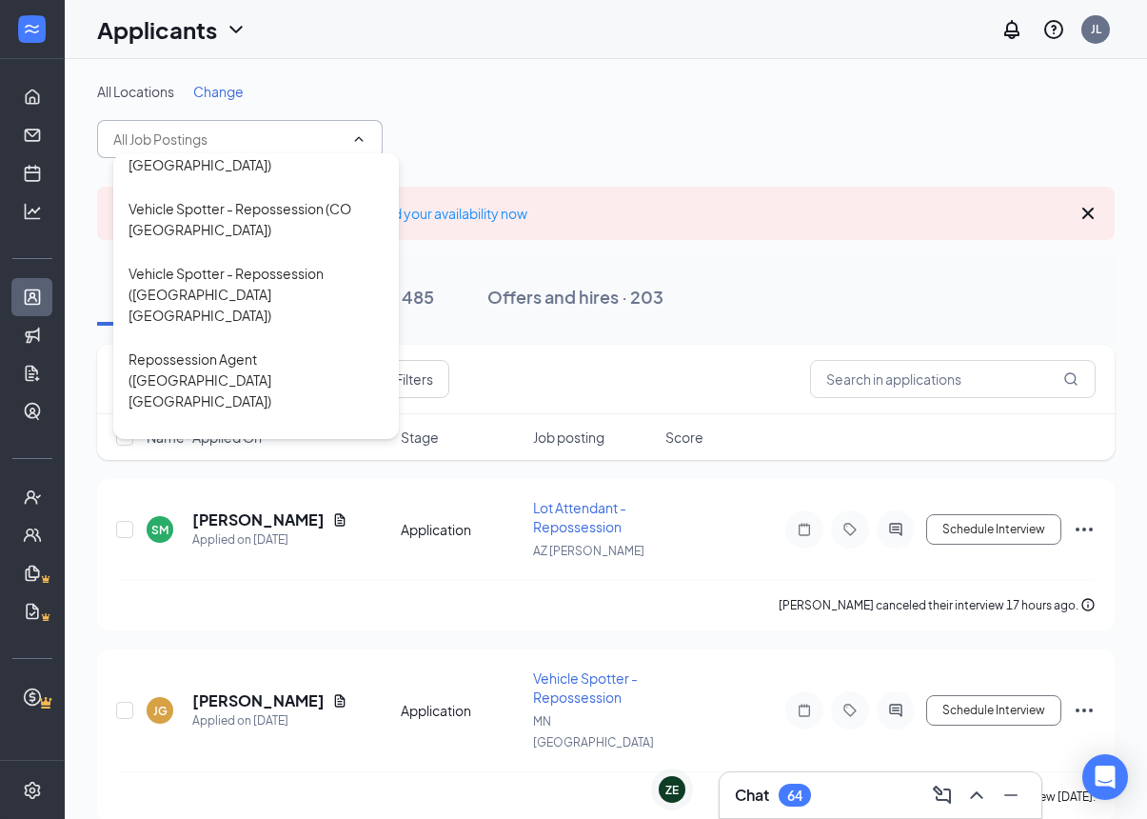
scroll to position [252, 0]
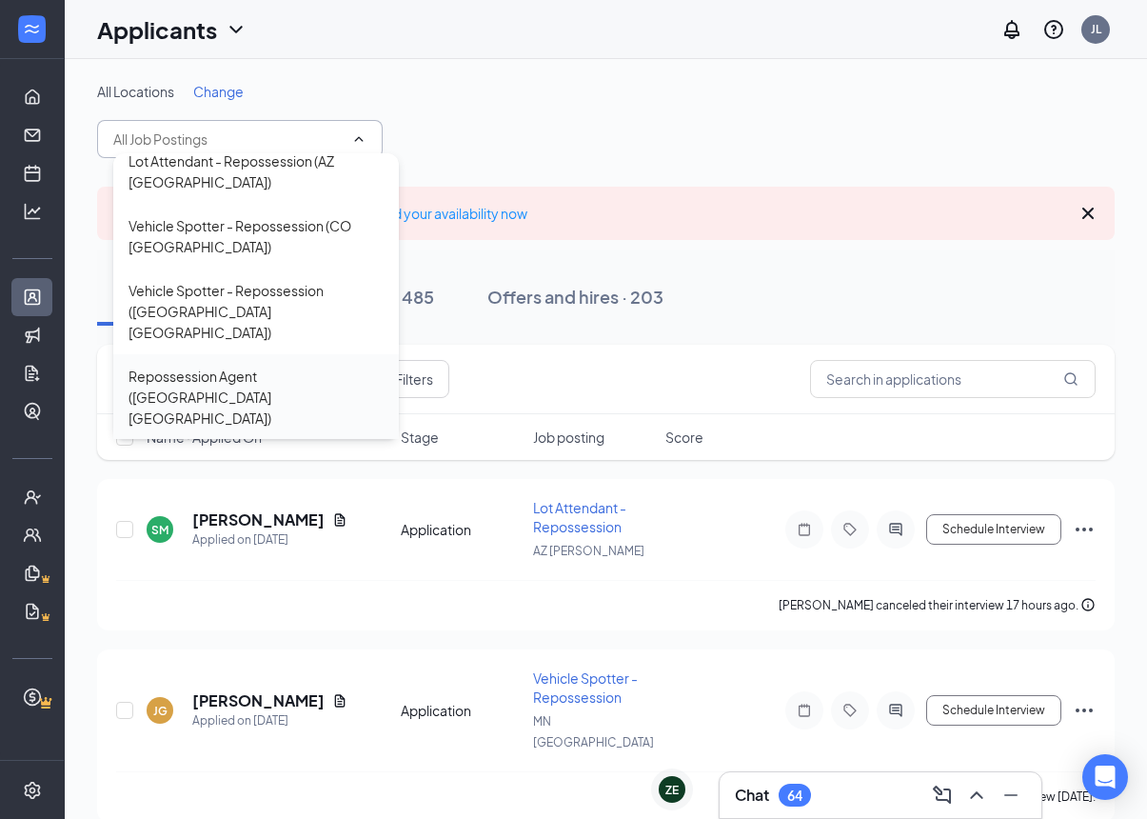
click at [154, 366] on div "Repossession Agent ([GEOGRAPHIC_DATA] [GEOGRAPHIC_DATA])" at bounding box center [256, 397] width 255 height 63
type input "Repossession Agent ([GEOGRAPHIC_DATA] [GEOGRAPHIC_DATA])"
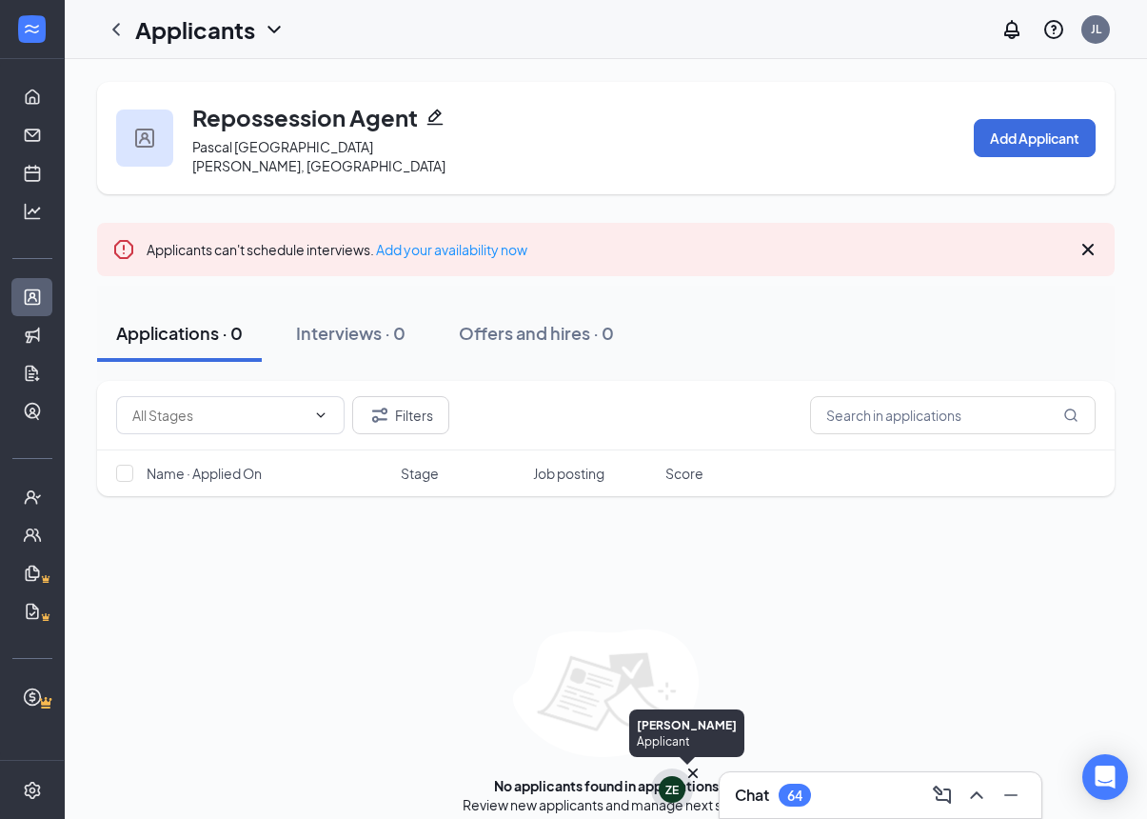
click at [668, 791] on div "ZE" at bounding box center [672, 790] width 13 height 16
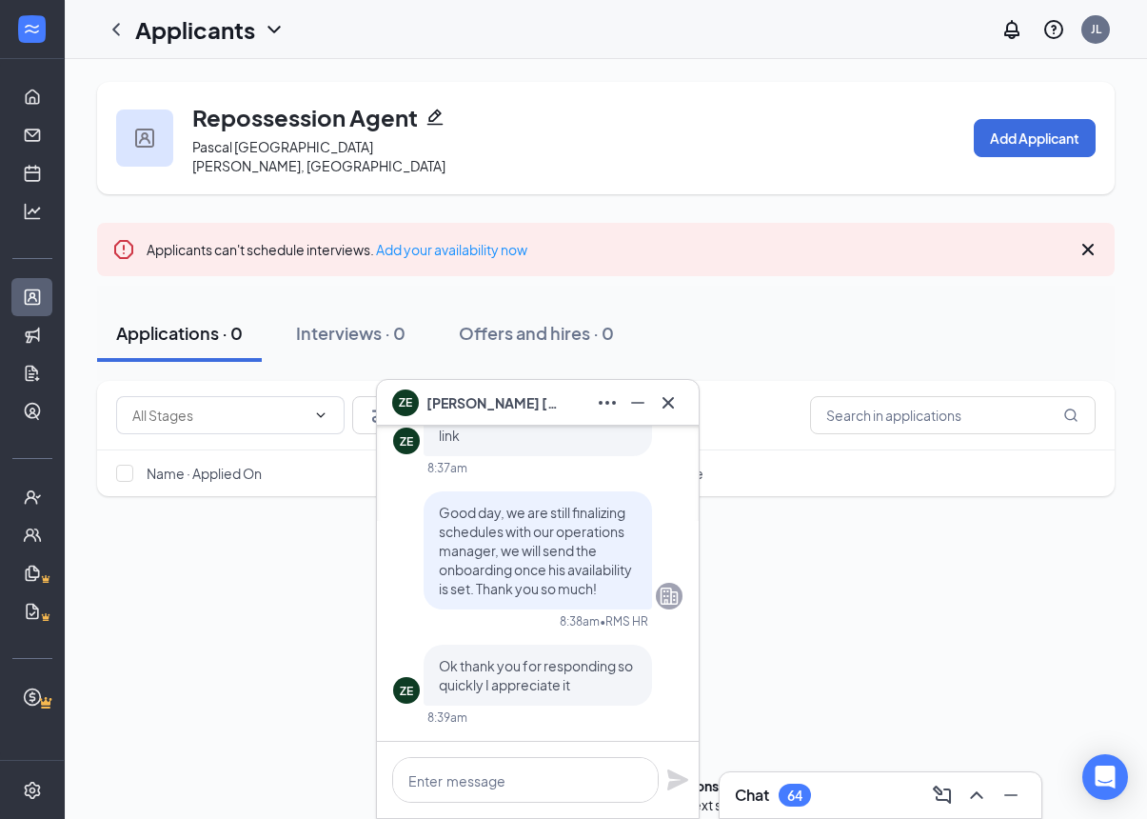
click at [674, 408] on icon "Cross" at bounding box center [668, 402] width 23 height 23
